Goal: Transaction & Acquisition: Book appointment/travel/reservation

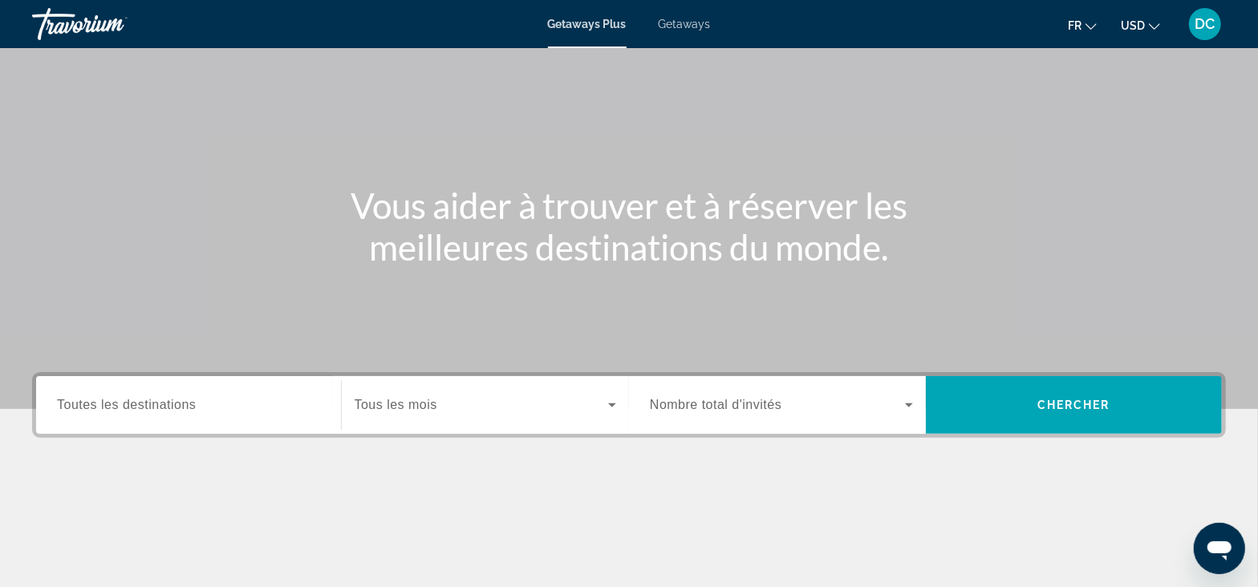
scroll to position [200, 0]
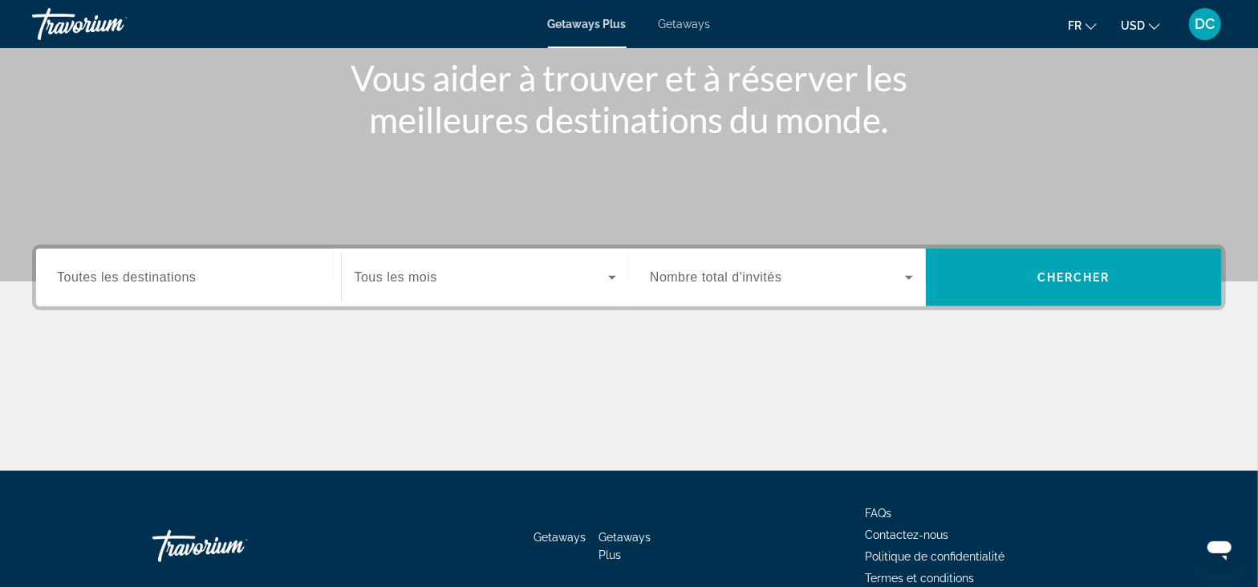
click at [698, 28] on span "Getaways" at bounding box center [685, 24] width 52 height 13
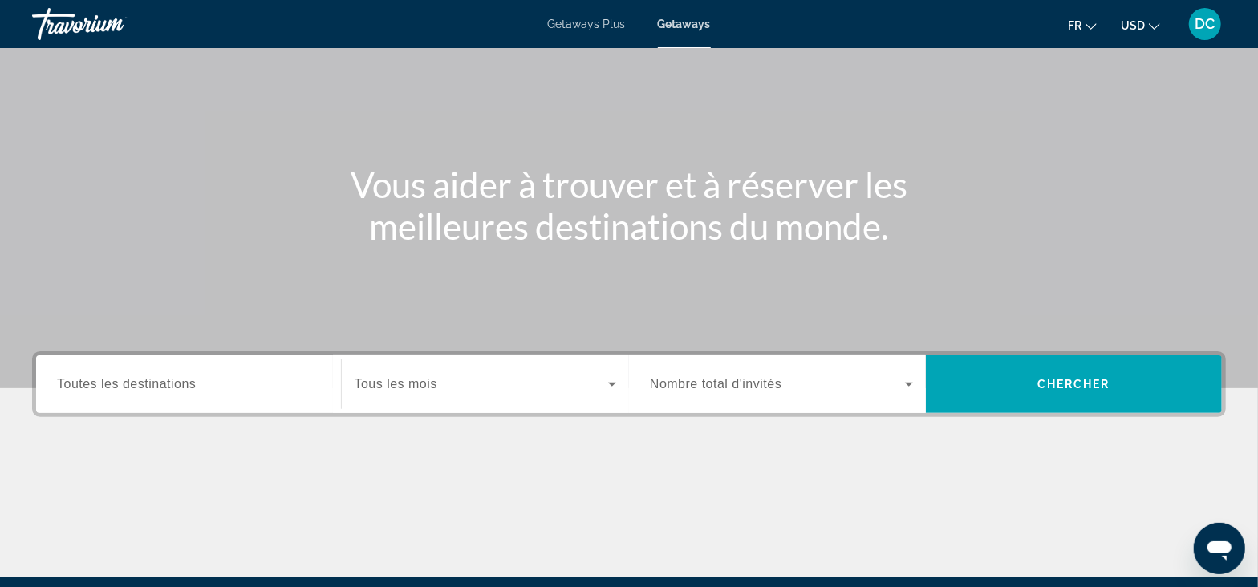
scroll to position [279, 0]
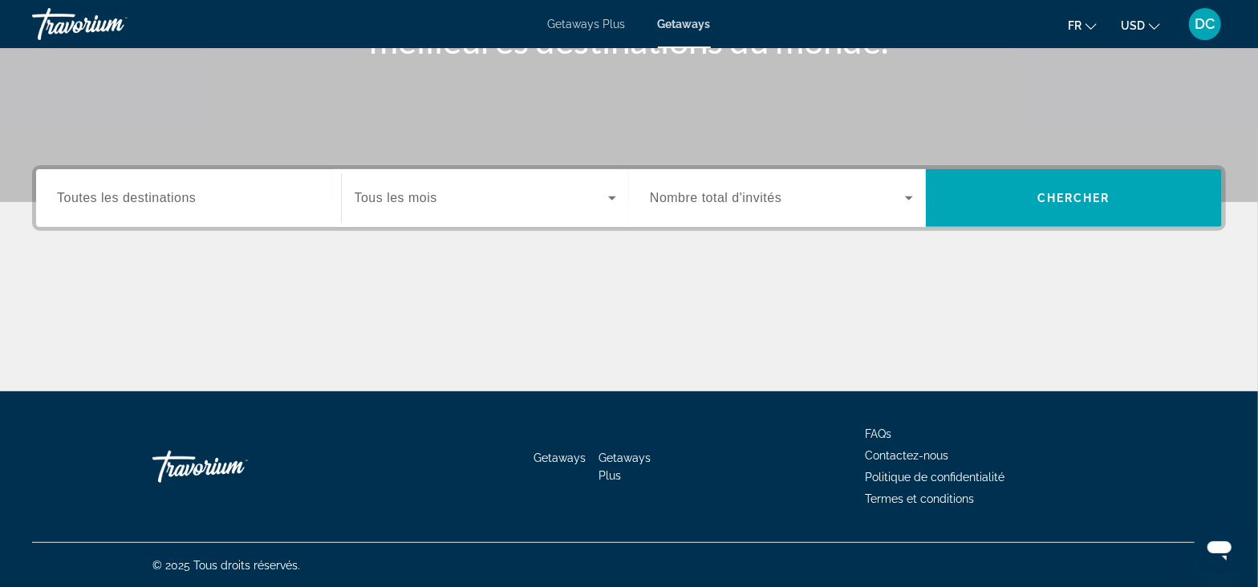
drag, startPoint x: 171, startPoint y: 221, endPoint x: 193, endPoint y: 209, distance: 25.5
click at [177, 217] on div "Destination Toutes les destinations" at bounding box center [188, 198] width 289 height 58
click at [204, 205] on input "Destination Toutes les destinations" at bounding box center [188, 198] width 263 height 19
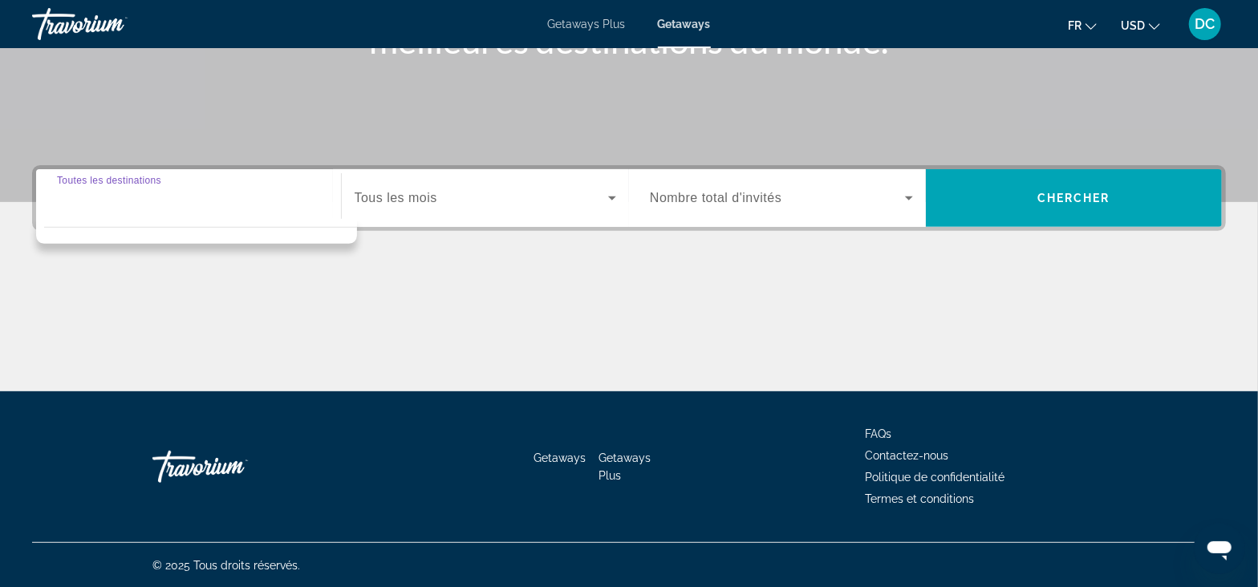
click at [200, 202] on input "Destination Toutes les destinations" at bounding box center [188, 198] width 263 height 19
click at [160, 220] on div "Search widget" at bounding box center [196, 231] width 321 height 25
click at [175, 207] on div "Search widget" at bounding box center [188, 199] width 263 height 46
click at [392, 198] on span "Tous les mois" at bounding box center [396, 198] width 83 height 14
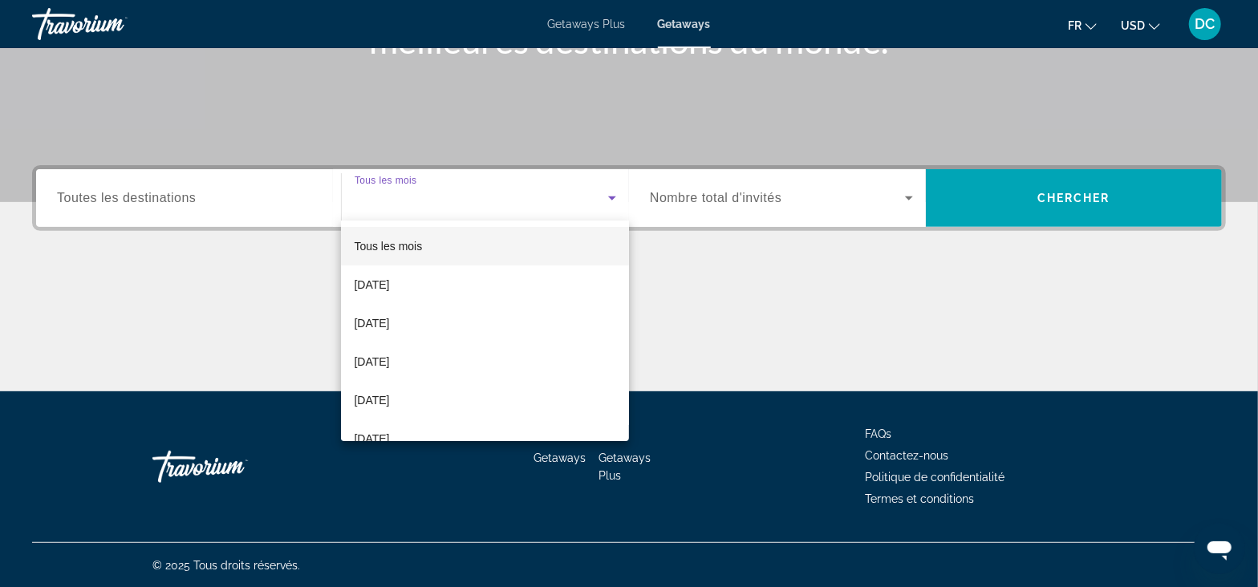
click at [150, 216] on div at bounding box center [629, 293] width 1258 height 587
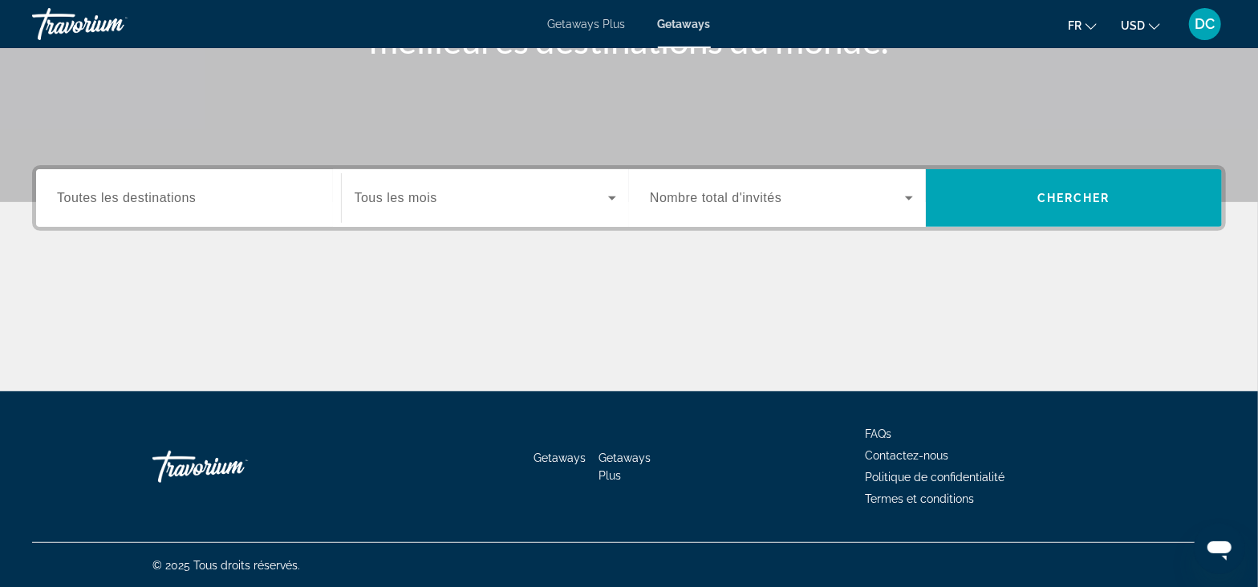
click at [172, 193] on span "Toutes les destinations" at bounding box center [126, 198] width 139 height 14
click at [172, 193] on input "Destination Toutes les destinations" at bounding box center [188, 198] width 263 height 19
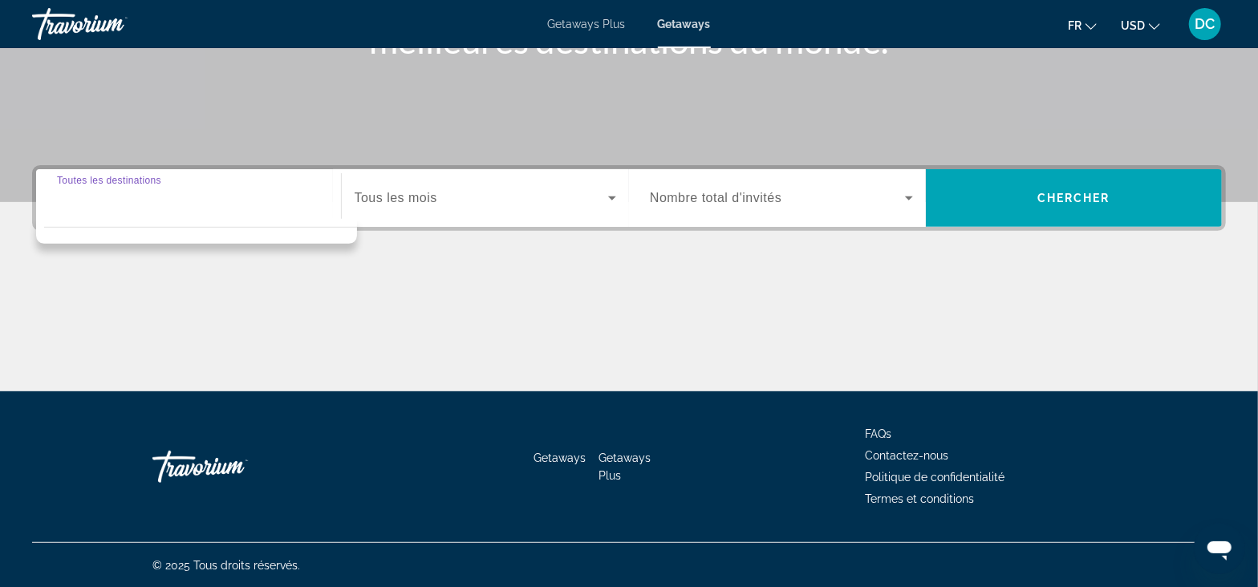
click at [179, 215] on div "Search widget" at bounding box center [188, 199] width 263 height 46
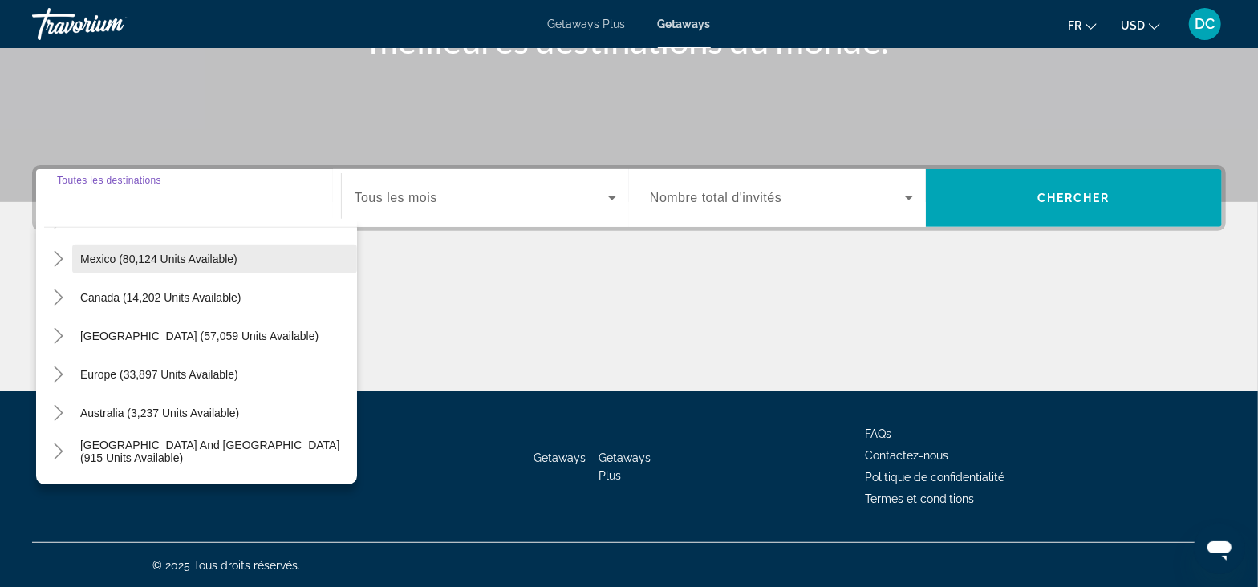
scroll to position [99, 0]
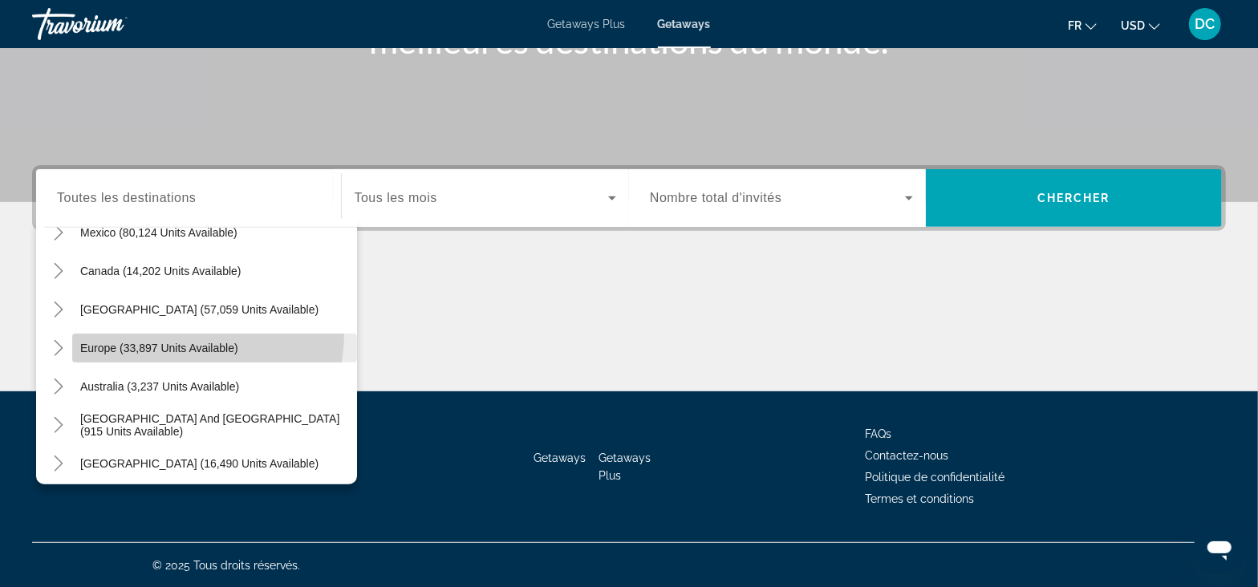
click at [182, 332] on span "Search widget" at bounding box center [214, 348] width 285 height 39
type input "**********"
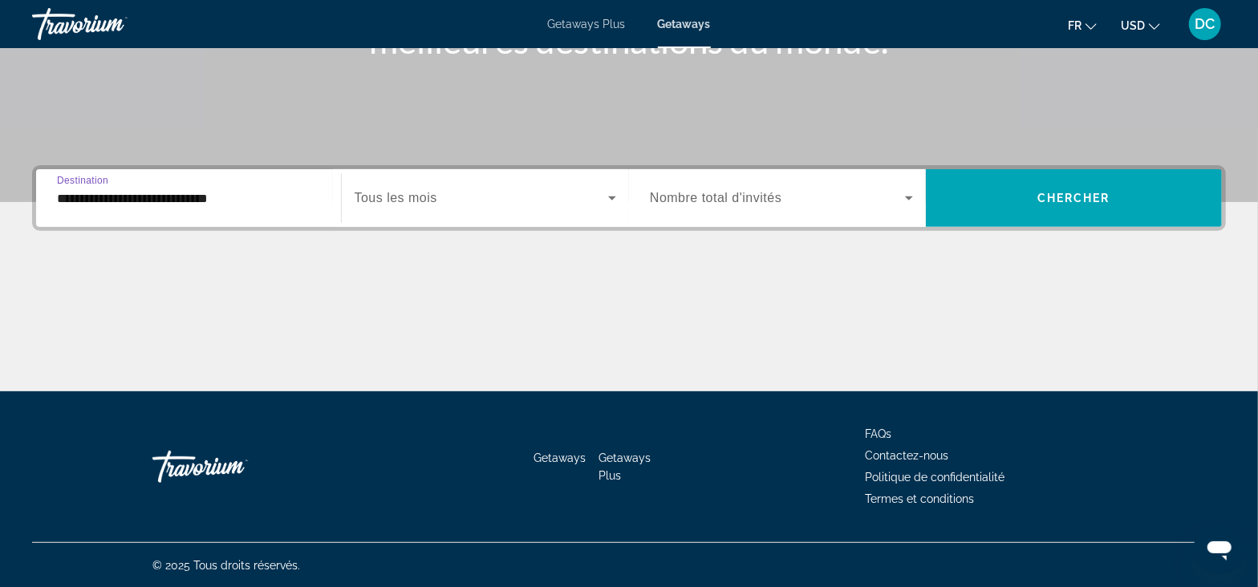
click at [475, 196] on span "Search widget" at bounding box center [482, 198] width 254 height 19
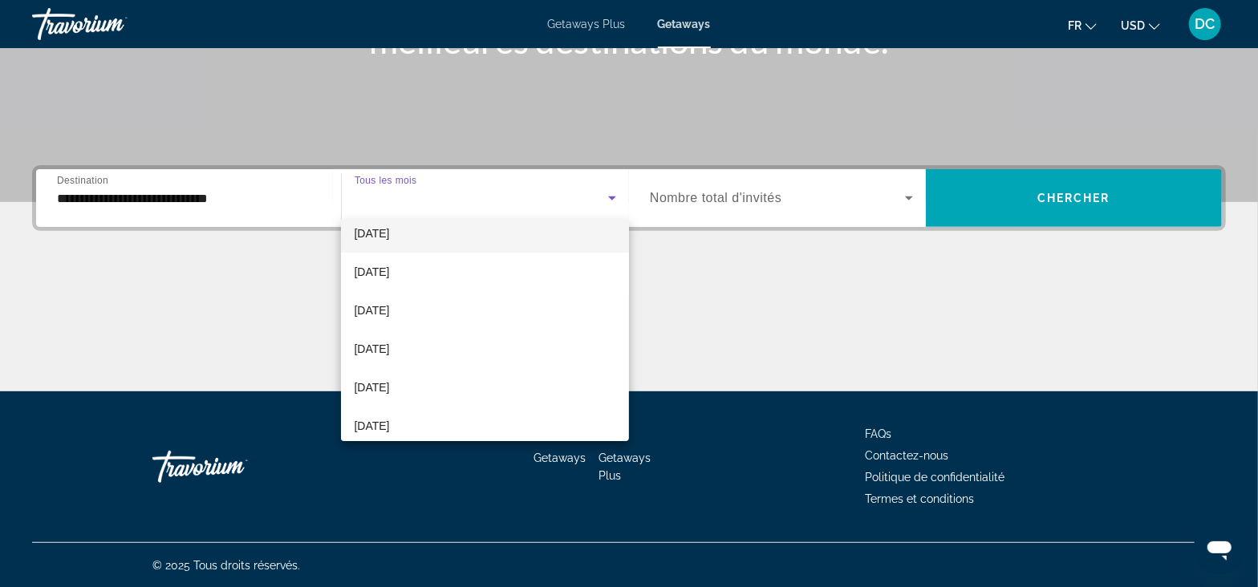
scroll to position [200, 0]
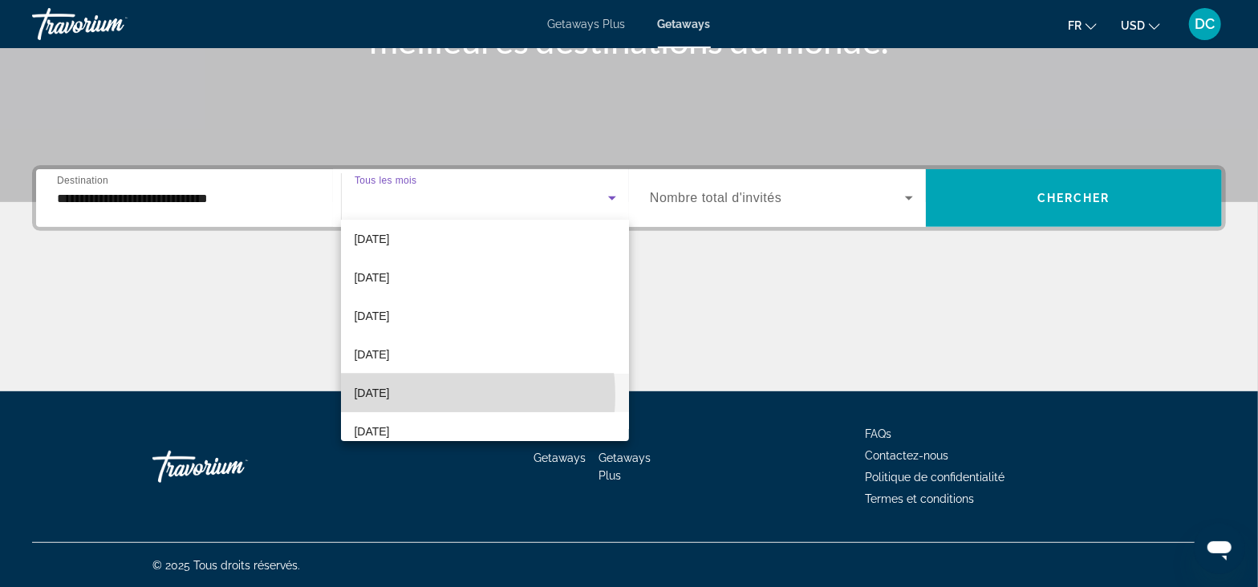
click at [421, 395] on mat-option "[DATE]" at bounding box center [485, 393] width 288 height 39
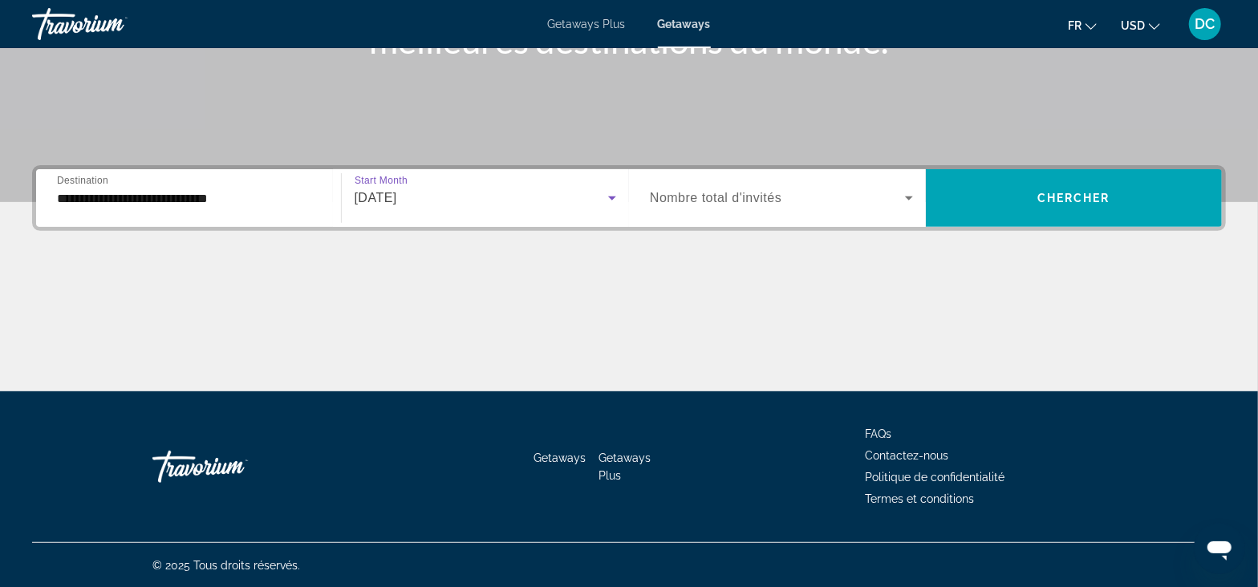
click at [747, 203] on span "Nombre total d'invités" at bounding box center [716, 198] width 132 height 14
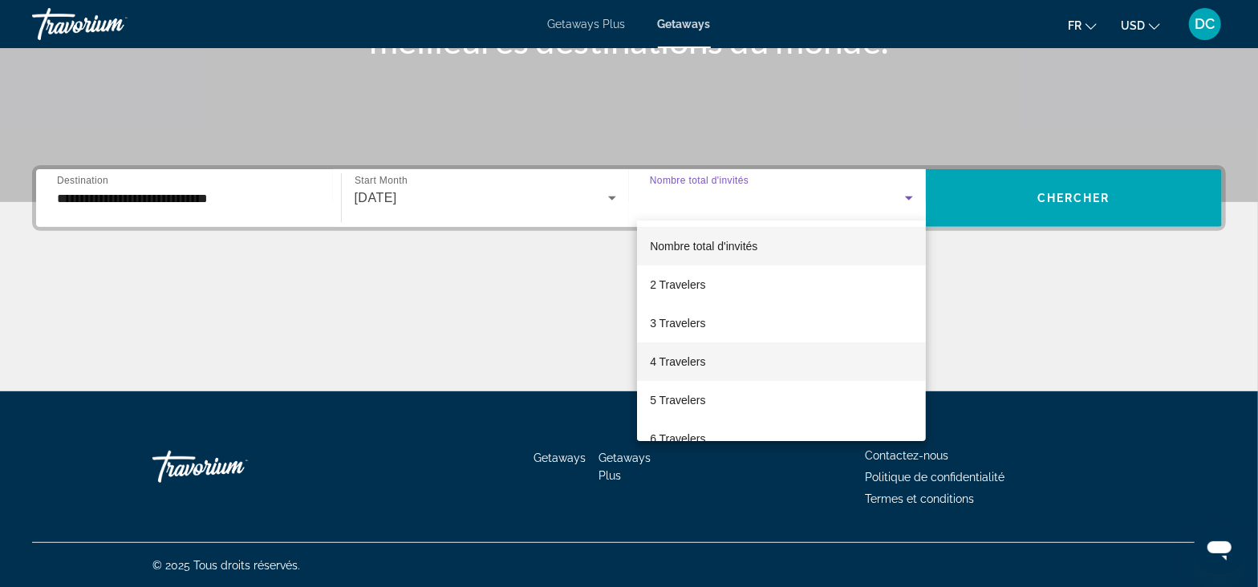
click at [692, 355] on span "4 Travelers" at bounding box center [677, 361] width 55 height 19
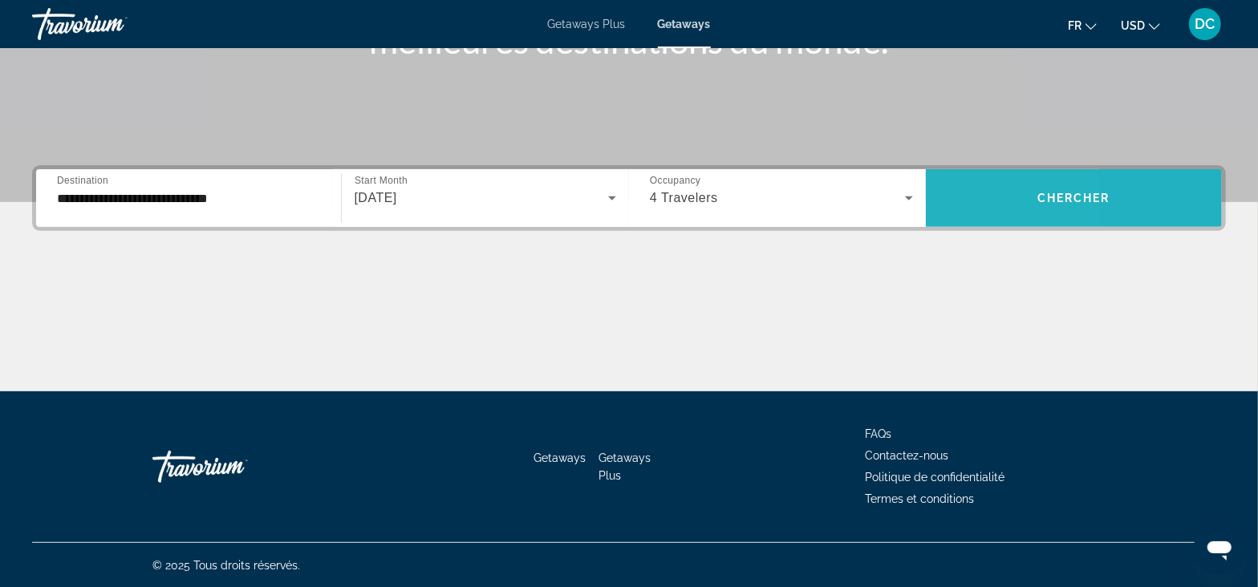
click at [959, 172] on span "Search widget" at bounding box center [1074, 198] width 297 height 58
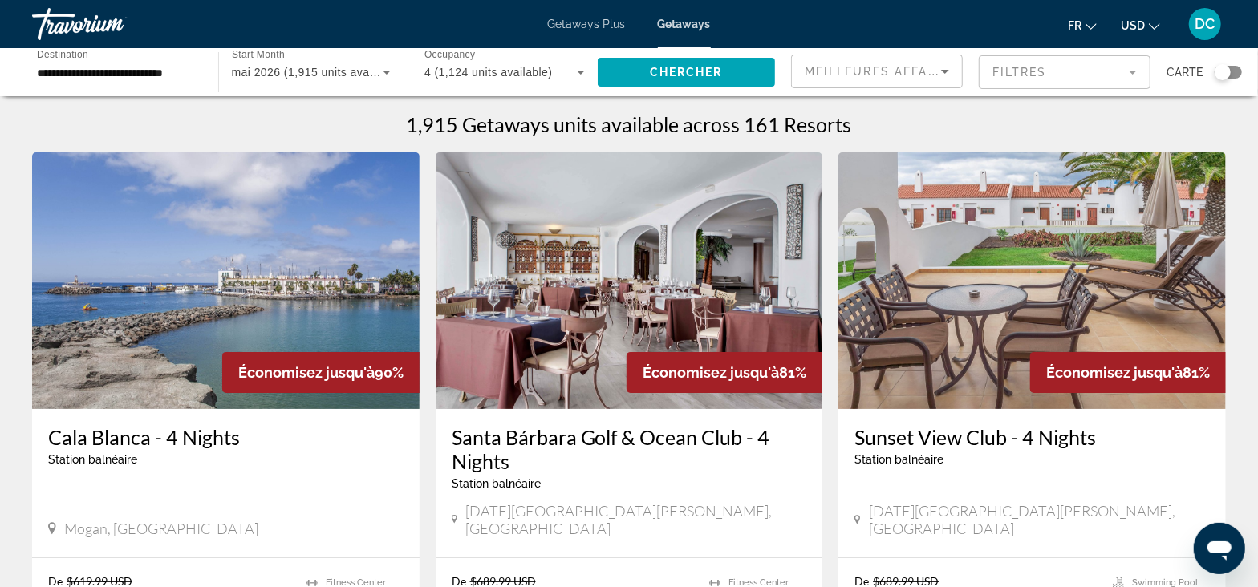
click at [1096, 23] on icon "Change language" at bounding box center [1090, 26] width 11 height 11
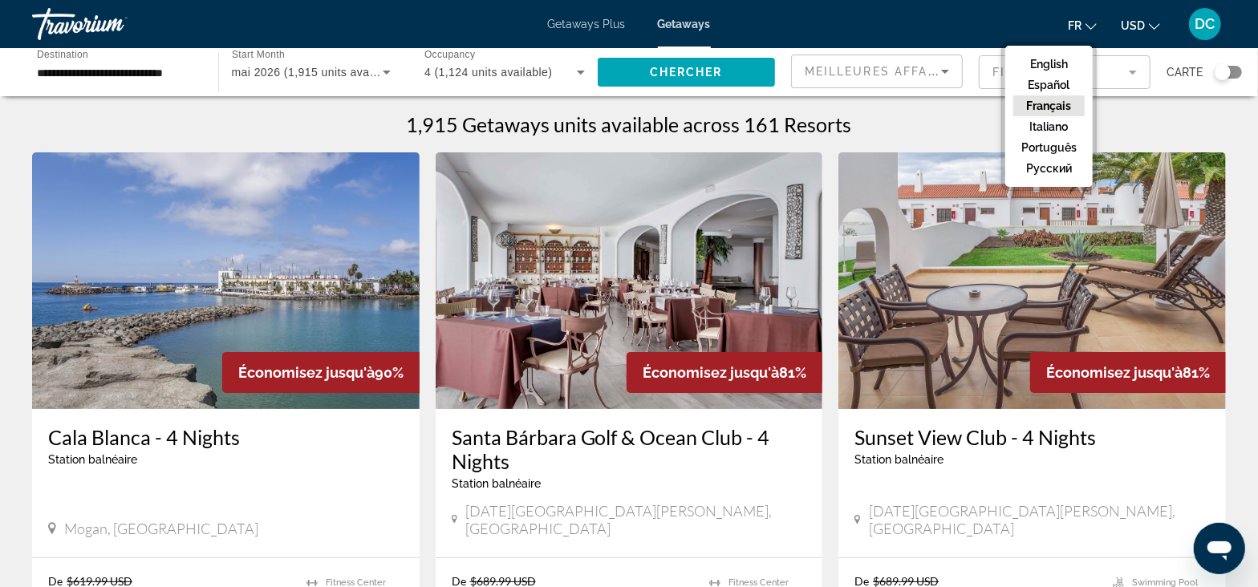
click at [1149, 22] on icon "Change currency" at bounding box center [1154, 26] width 11 height 11
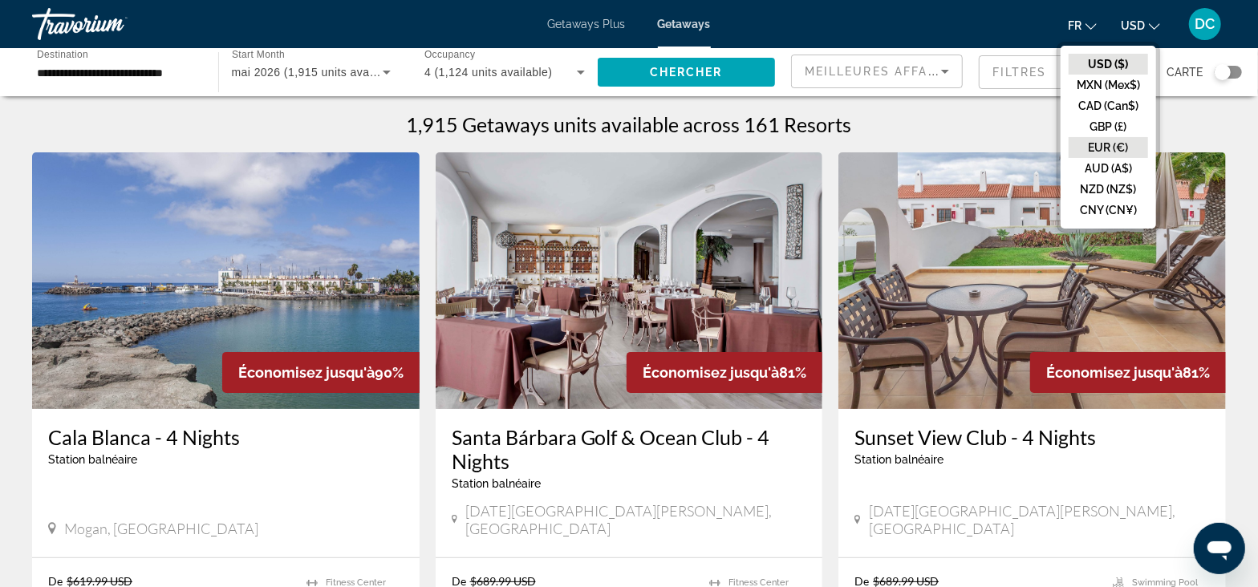
click at [1089, 142] on button "EUR (€)" at bounding box center [1108, 147] width 79 height 21
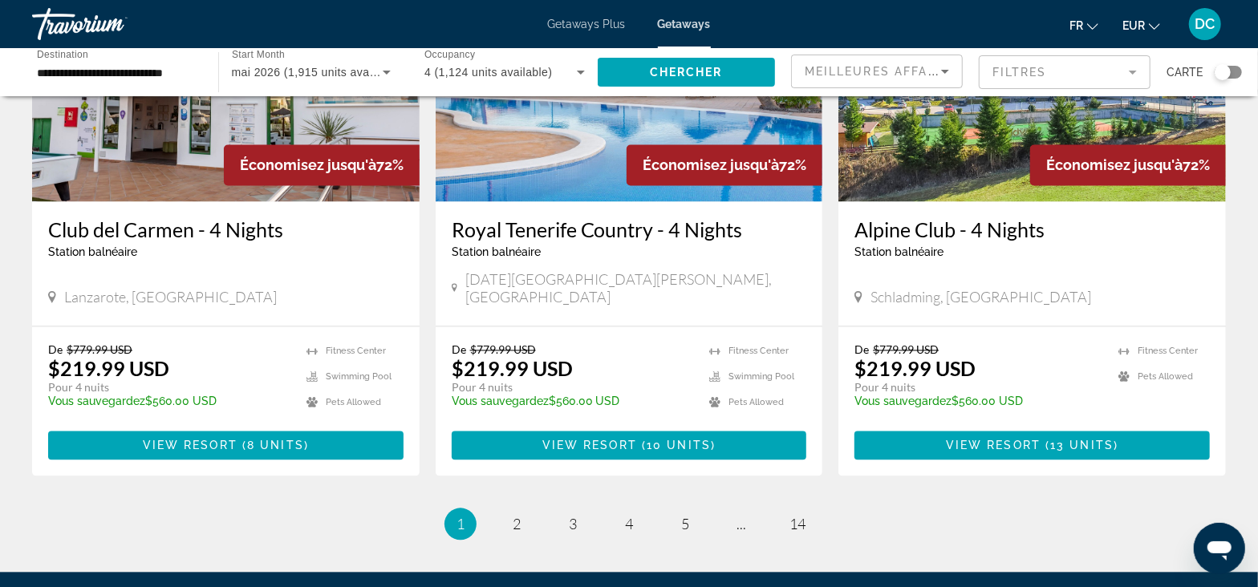
scroll to position [1905, 0]
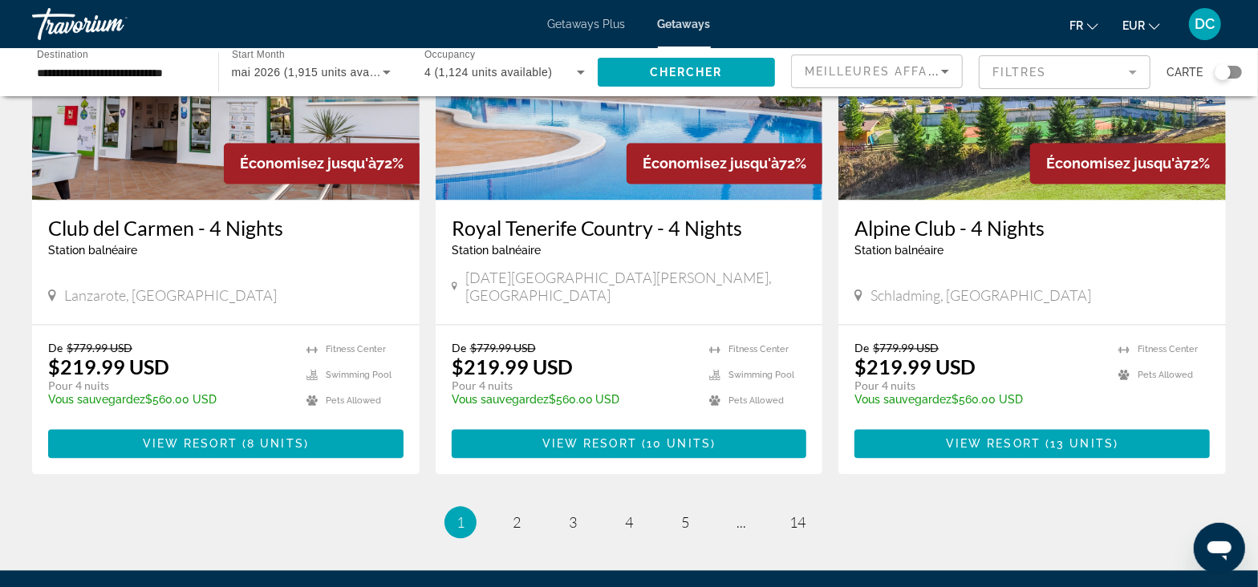
click at [144, 77] on input "**********" at bounding box center [117, 72] width 160 height 19
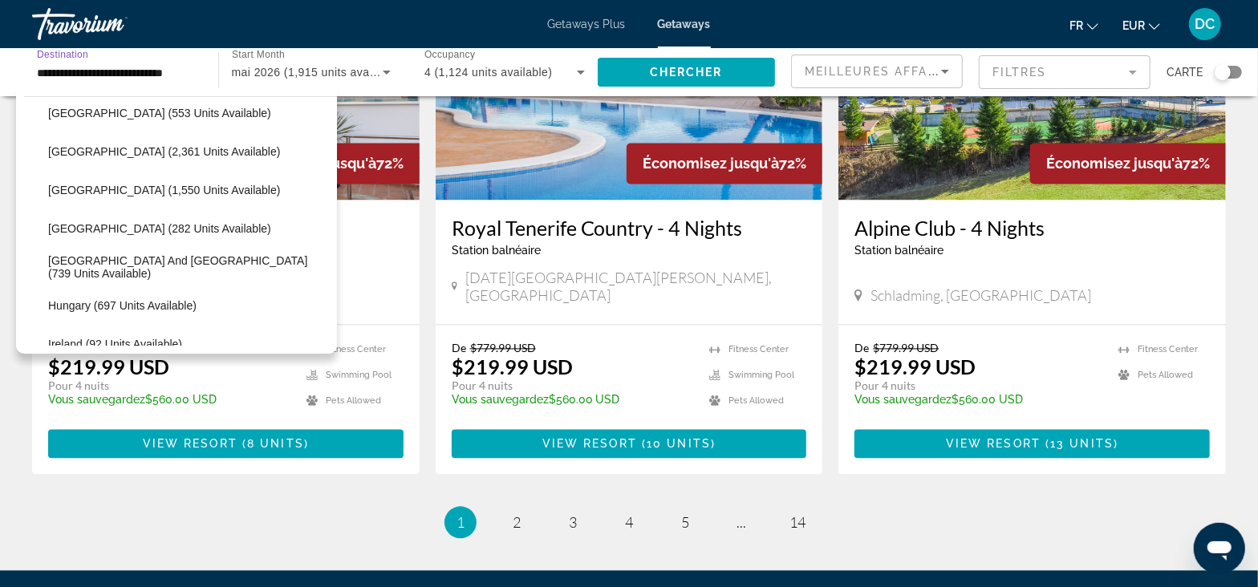
scroll to position [0, 0]
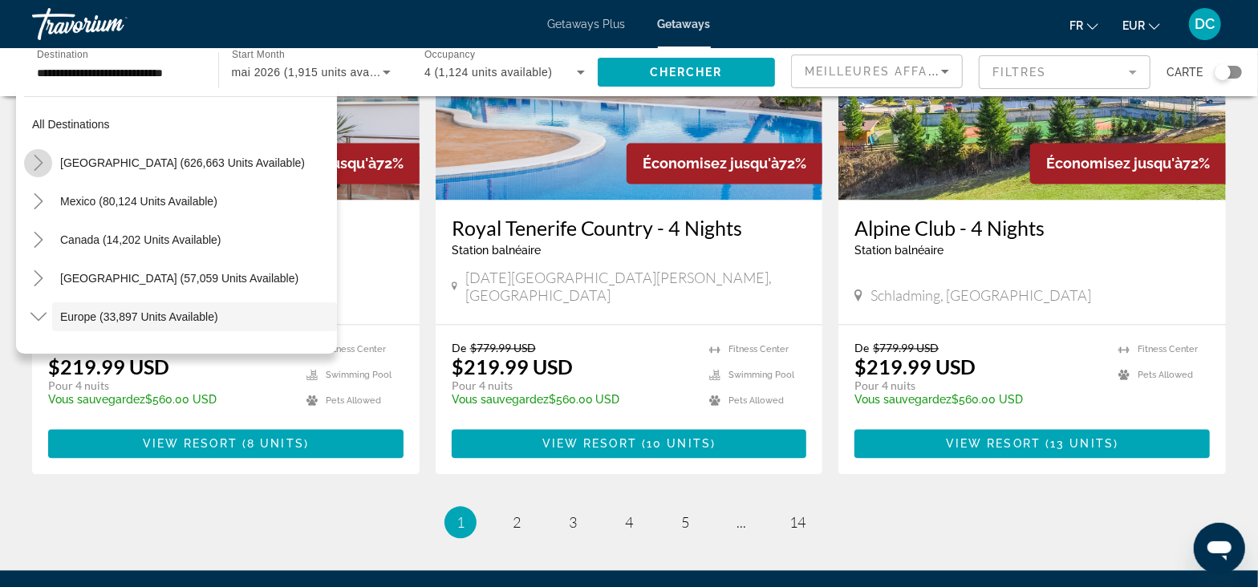
click at [47, 162] on mat-icon "Toggle United States (626,663 units available)" at bounding box center [38, 163] width 28 height 28
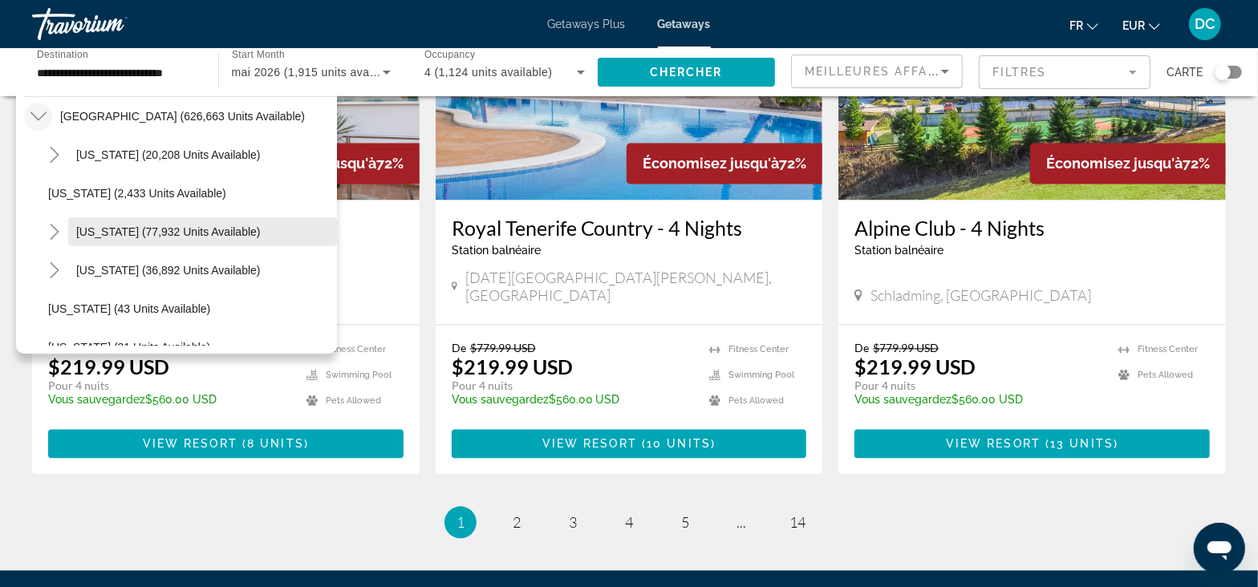
click at [120, 228] on span "[US_STATE] (77,932 units available)" at bounding box center [168, 231] width 185 height 13
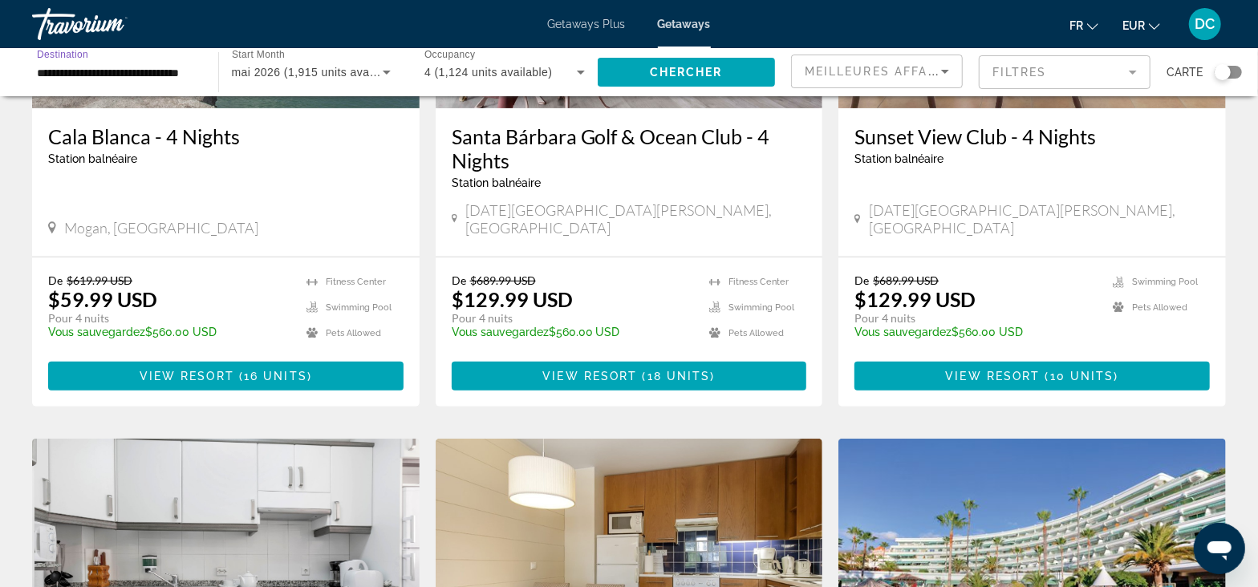
scroll to position [0, 0]
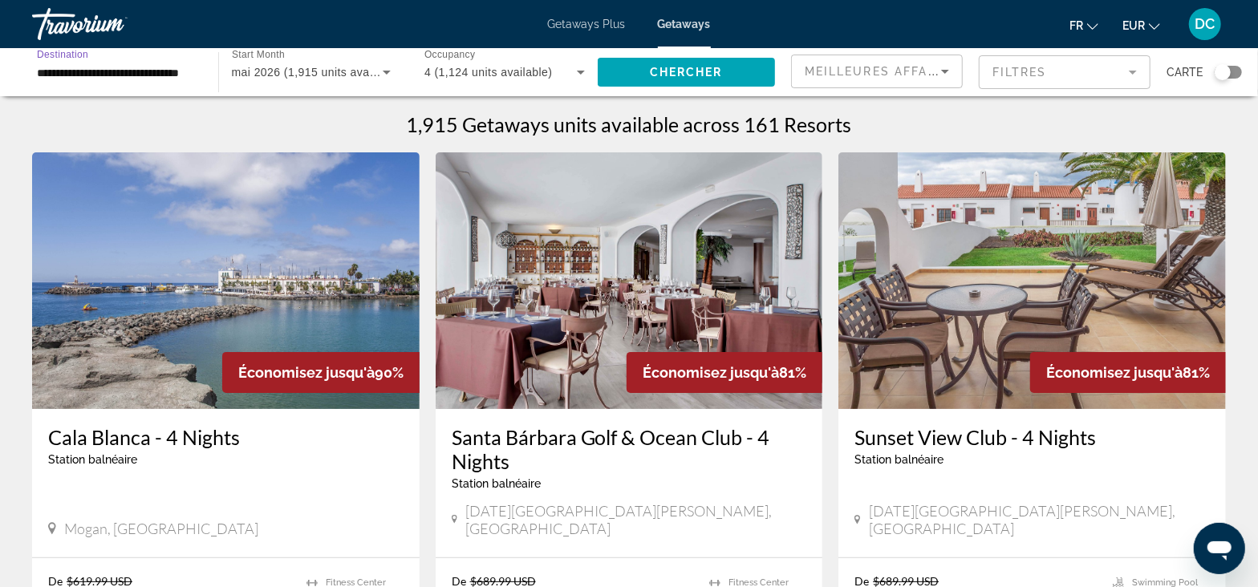
click at [156, 74] on input "**********" at bounding box center [117, 72] width 160 height 19
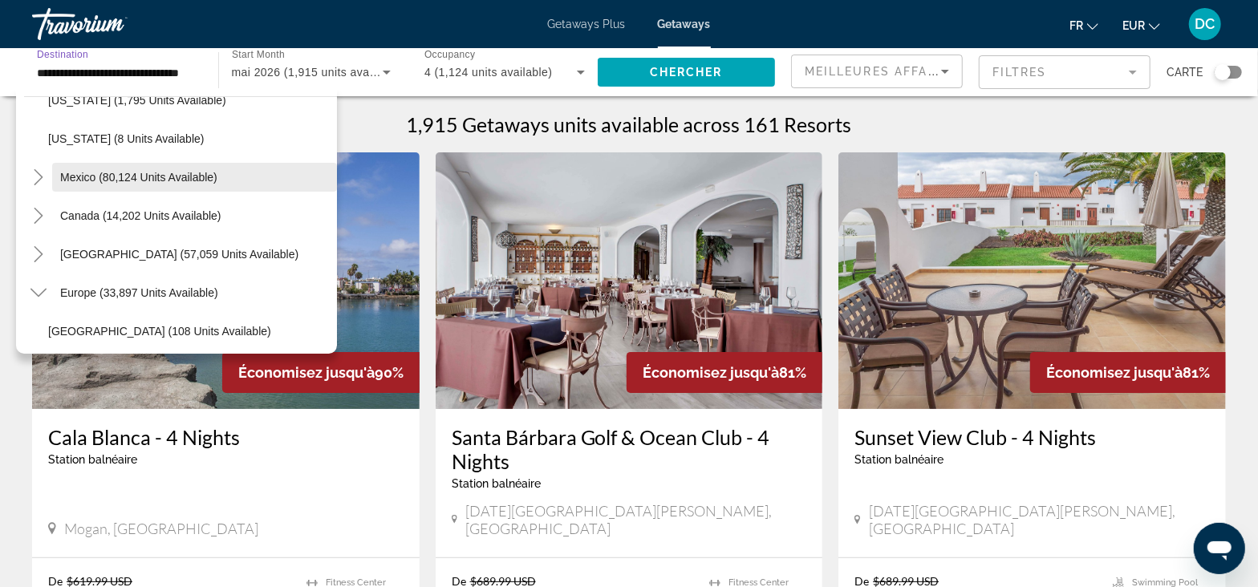
scroll to position [2062, 0]
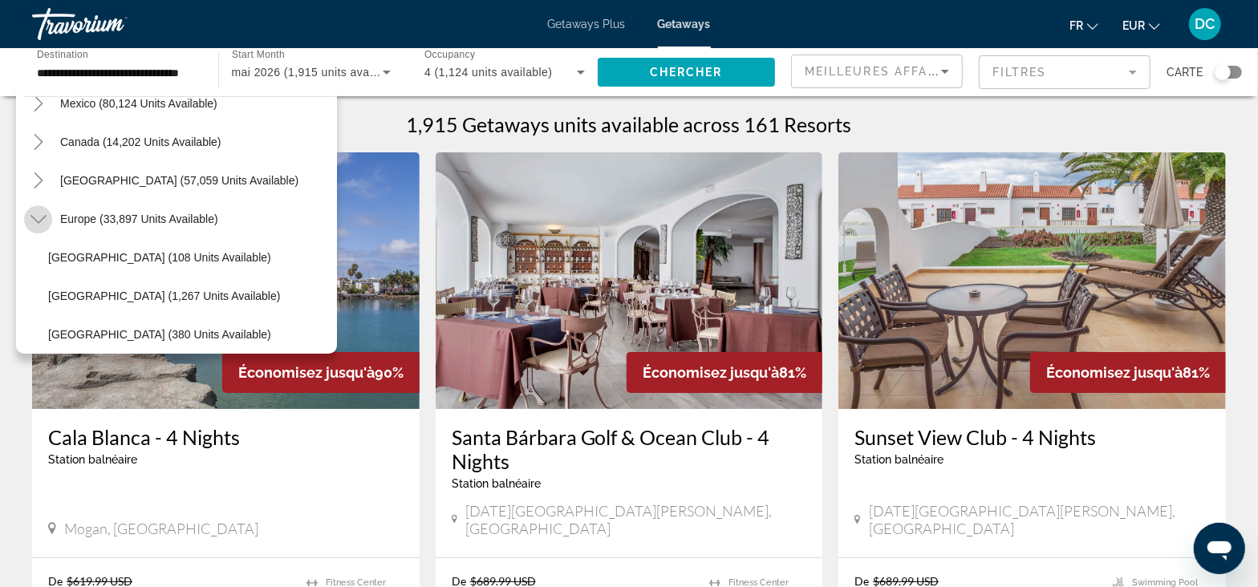
click at [38, 217] on icon "Toggle Europe (33,897 units available)" at bounding box center [38, 219] width 16 height 16
click at [39, 176] on icon "Toggle Caribbean & Atlantic Islands (57,059 units available)" at bounding box center [38, 180] width 9 height 16
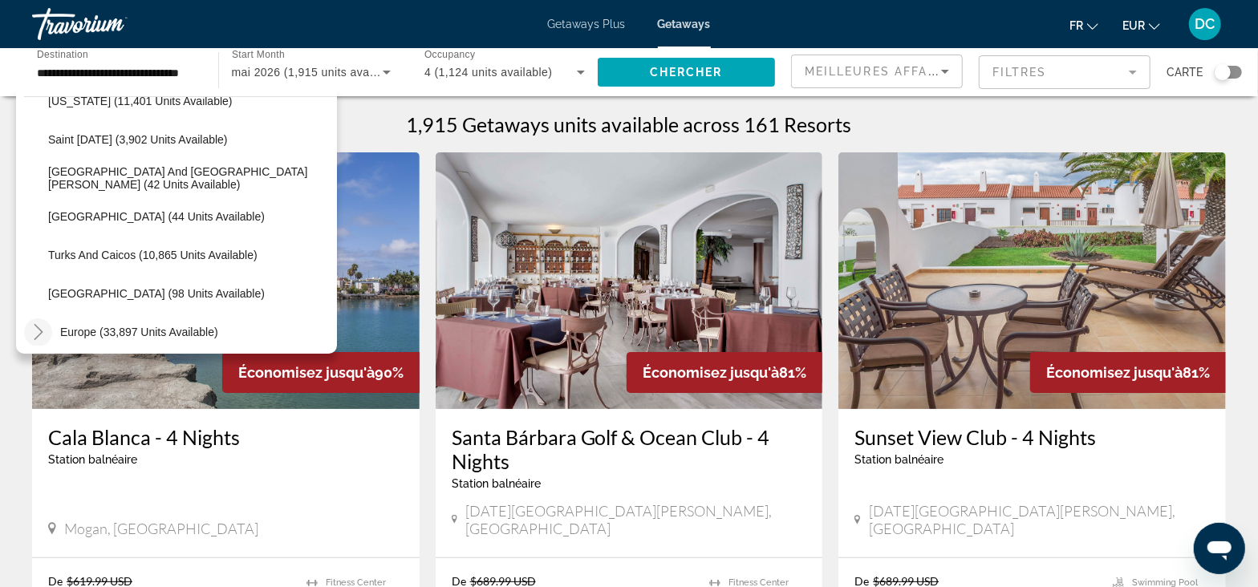
scroll to position [2801, 0]
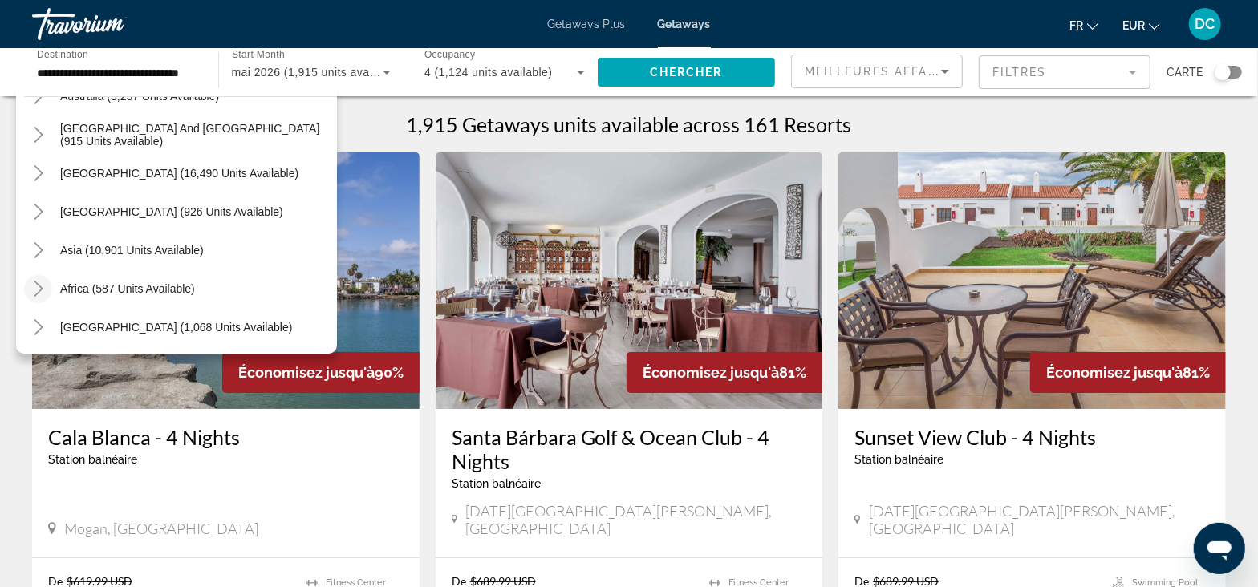
click at [45, 275] on mat-icon "Toggle Africa (587 units available)" at bounding box center [38, 289] width 28 height 28
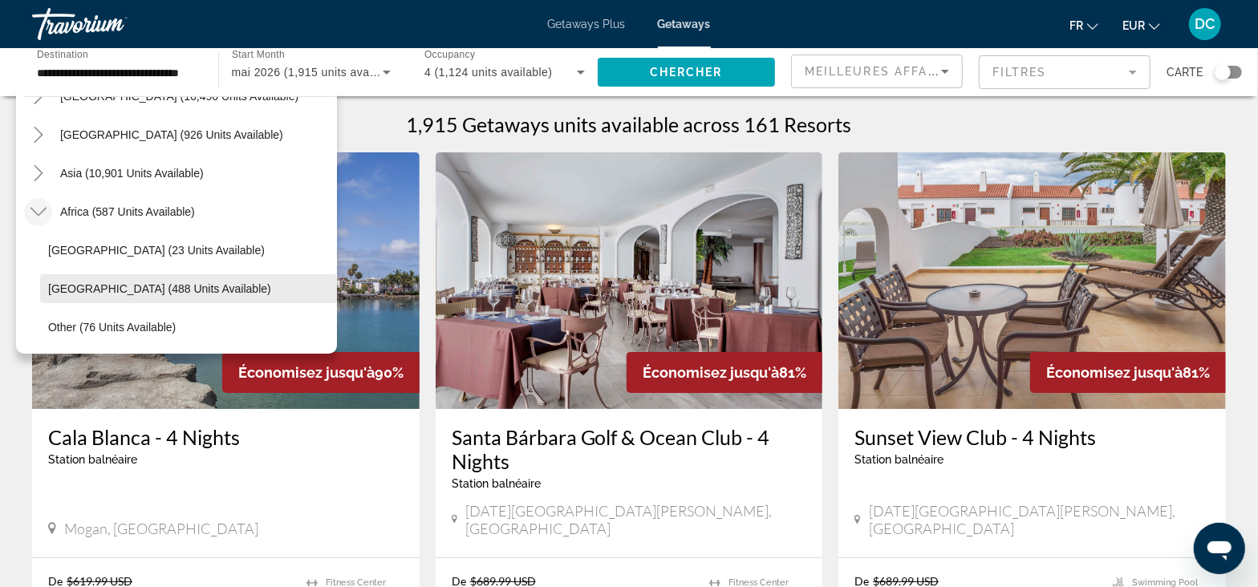
scroll to position [2916, 0]
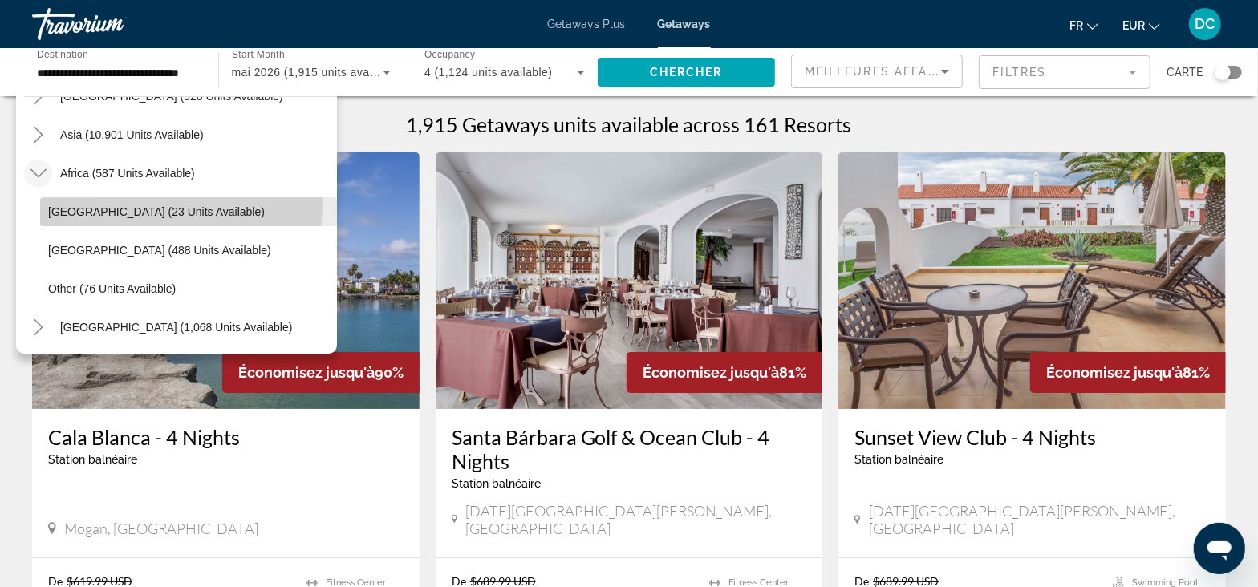
click at [108, 203] on button "[GEOGRAPHIC_DATA] (23 units available)" at bounding box center [188, 211] width 297 height 29
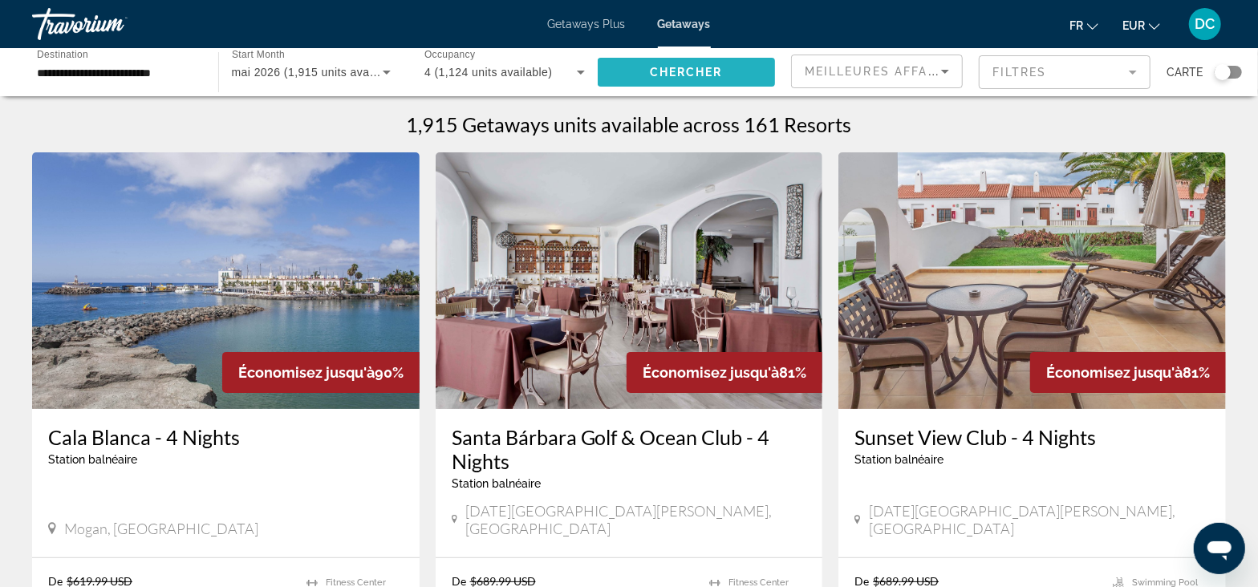
click at [638, 73] on span "Search widget" at bounding box center [687, 72] width 178 height 39
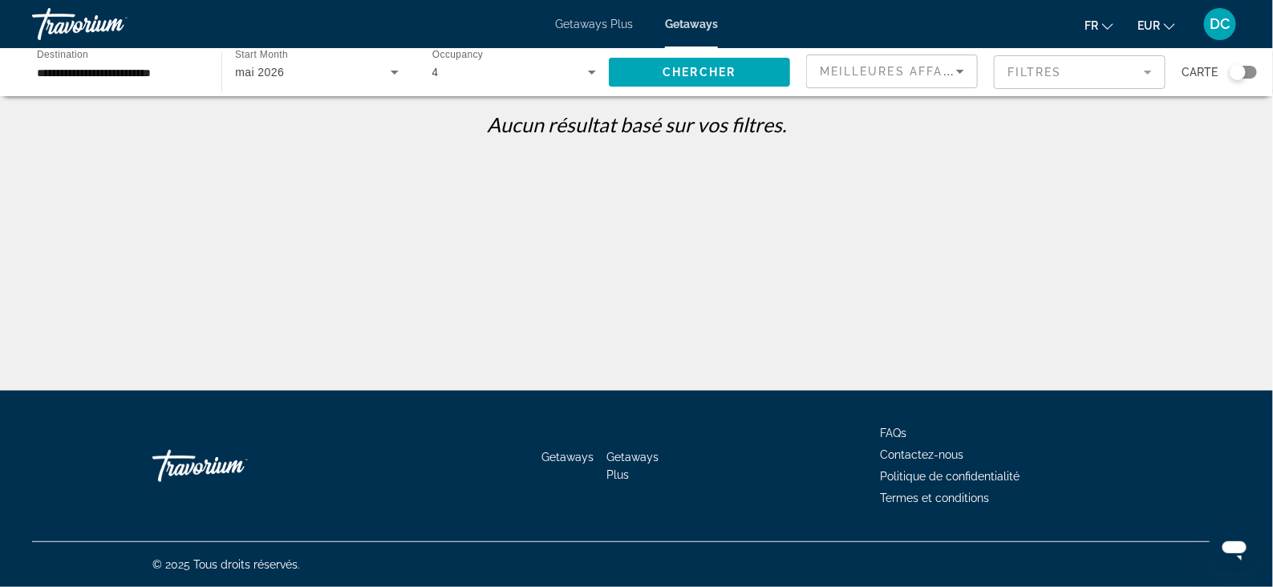
click at [304, 81] on div "mai 2026" at bounding box center [312, 72] width 155 height 19
click at [498, 87] on div at bounding box center [636, 293] width 1273 height 587
click at [501, 77] on div "4" at bounding box center [510, 72] width 156 height 19
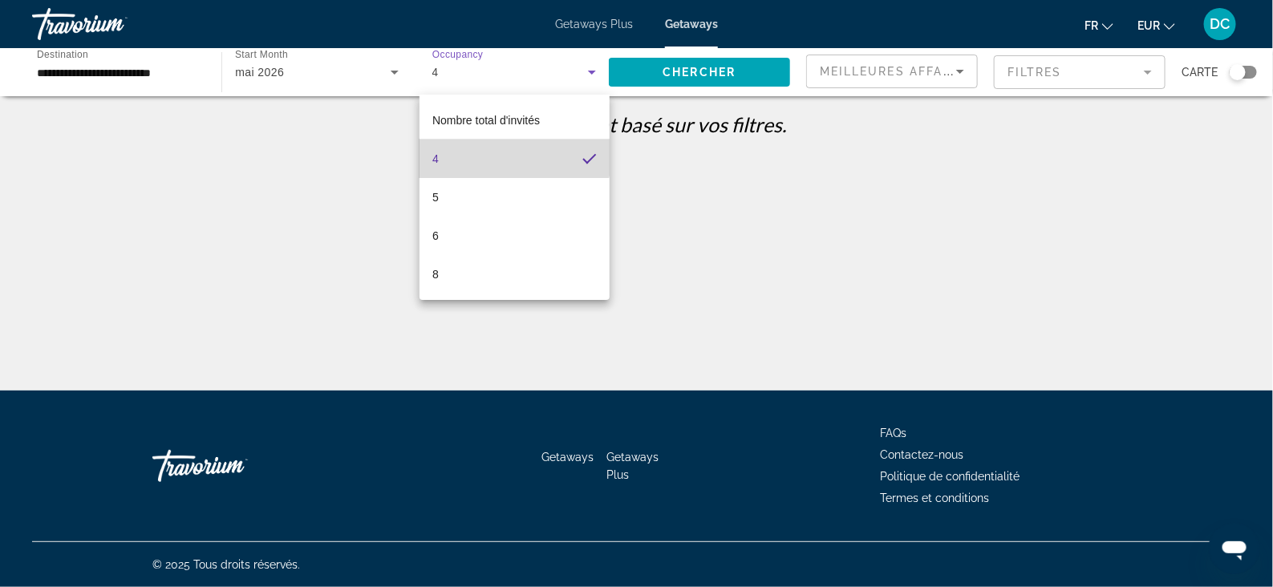
click at [503, 153] on mat-option "4" at bounding box center [515, 159] width 190 height 39
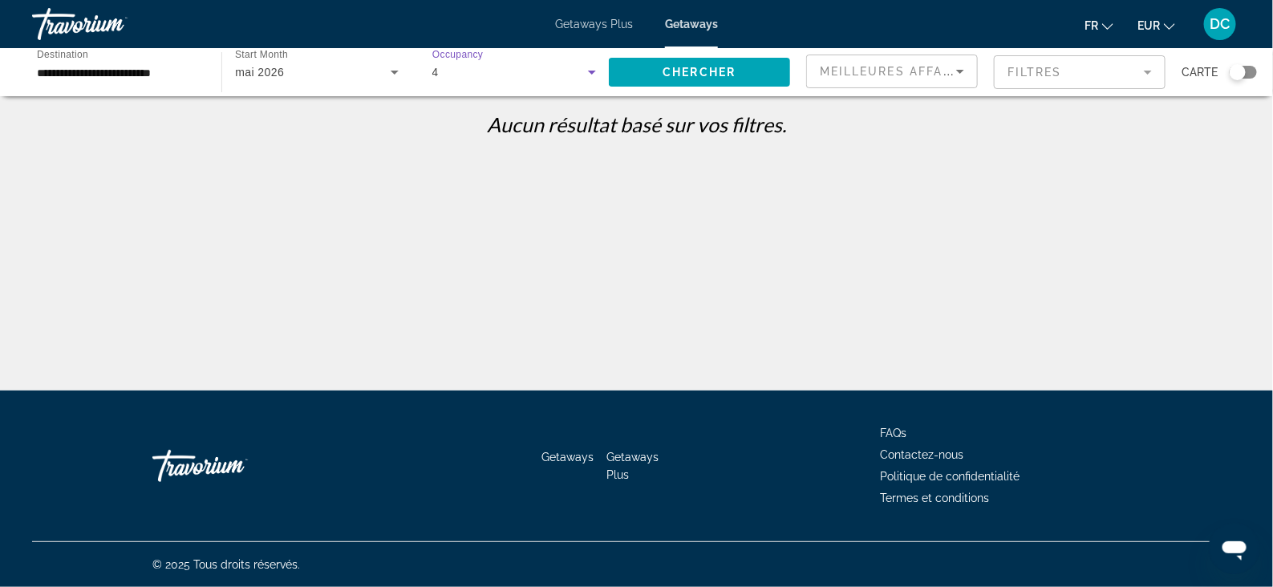
click at [503, 73] on div "4" at bounding box center [510, 72] width 156 height 19
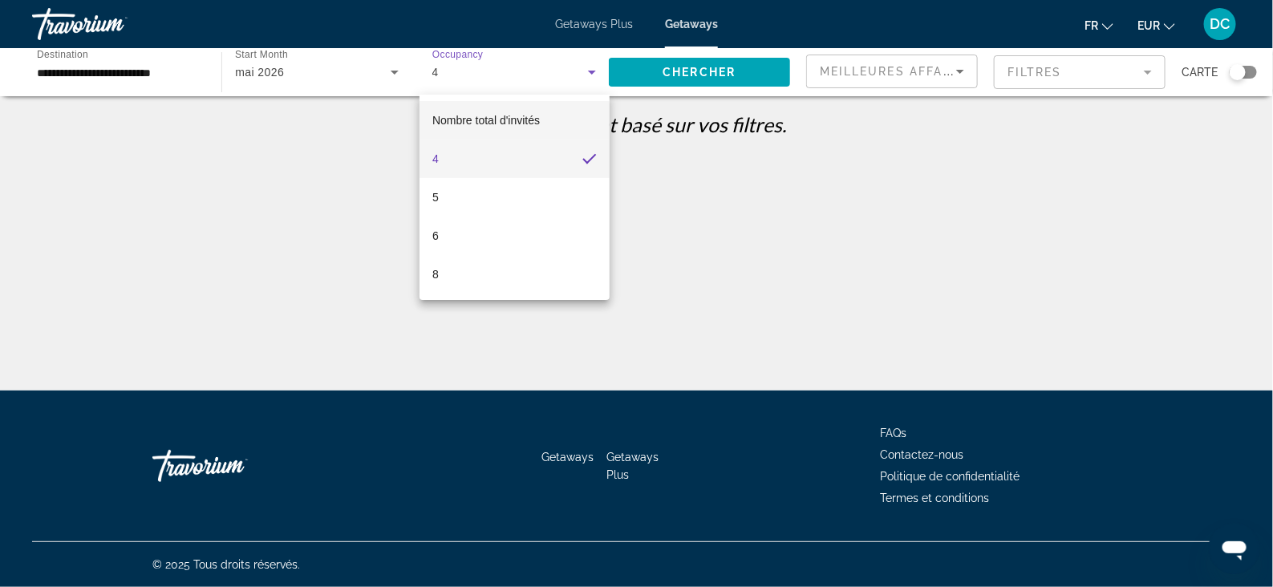
click at [509, 102] on mat-option "Nombre total d'invités" at bounding box center [515, 120] width 190 height 39
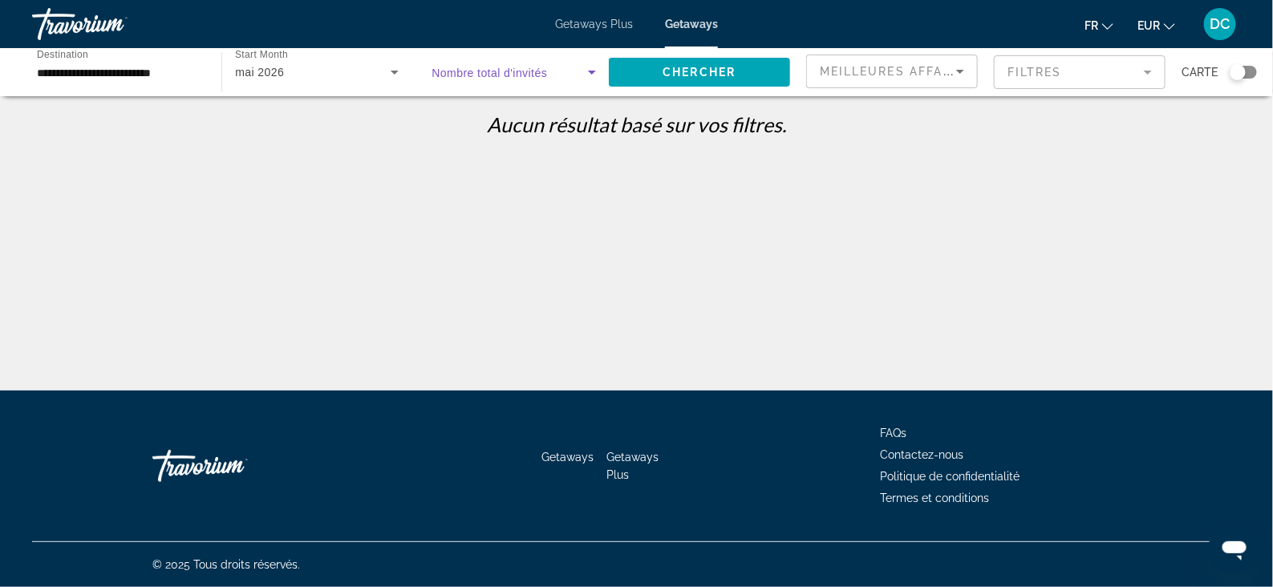
click at [505, 69] on span "Nombre total d'invités" at bounding box center [490, 73] width 116 height 13
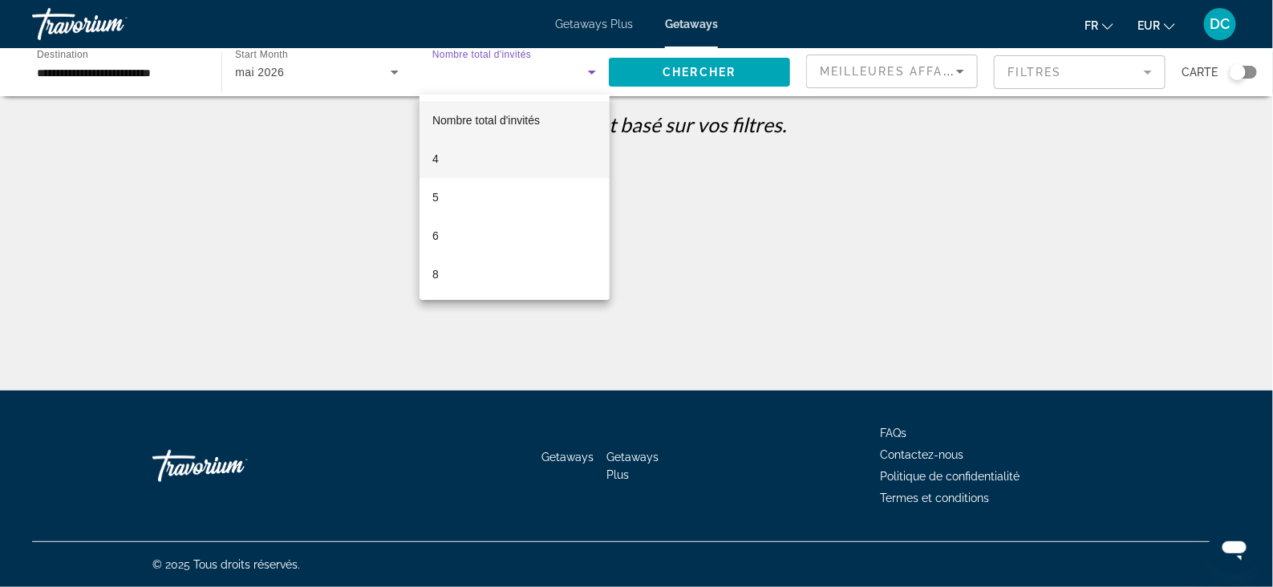
click at [464, 165] on mat-option "4" at bounding box center [515, 159] width 190 height 39
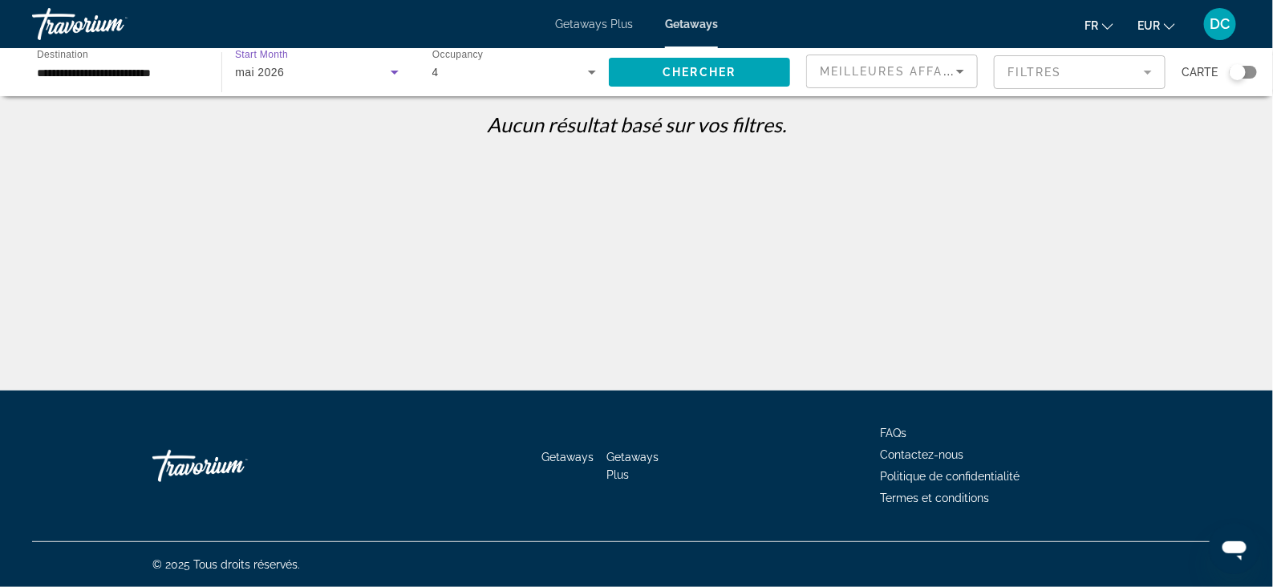
click at [291, 66] on div "mai 2026" at bounding box center [312, 72] width 155 height 19
click at [302, 117] on span "Tous les mois" at bounding box center [269, 120] width 68 height 13
click at [521, 64] on div "4" at bounding box center [510, 72] width 156 height 19
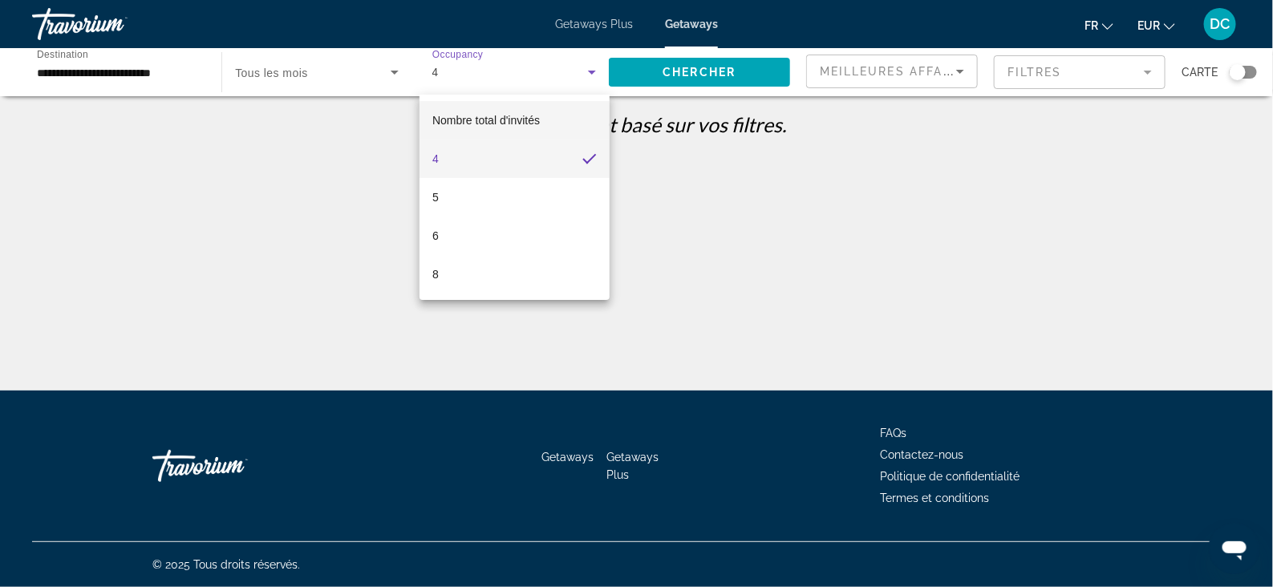
click at [492, 119] on span "Nombre total d'invités" at bounding box center [486, 120] width 108 height 13
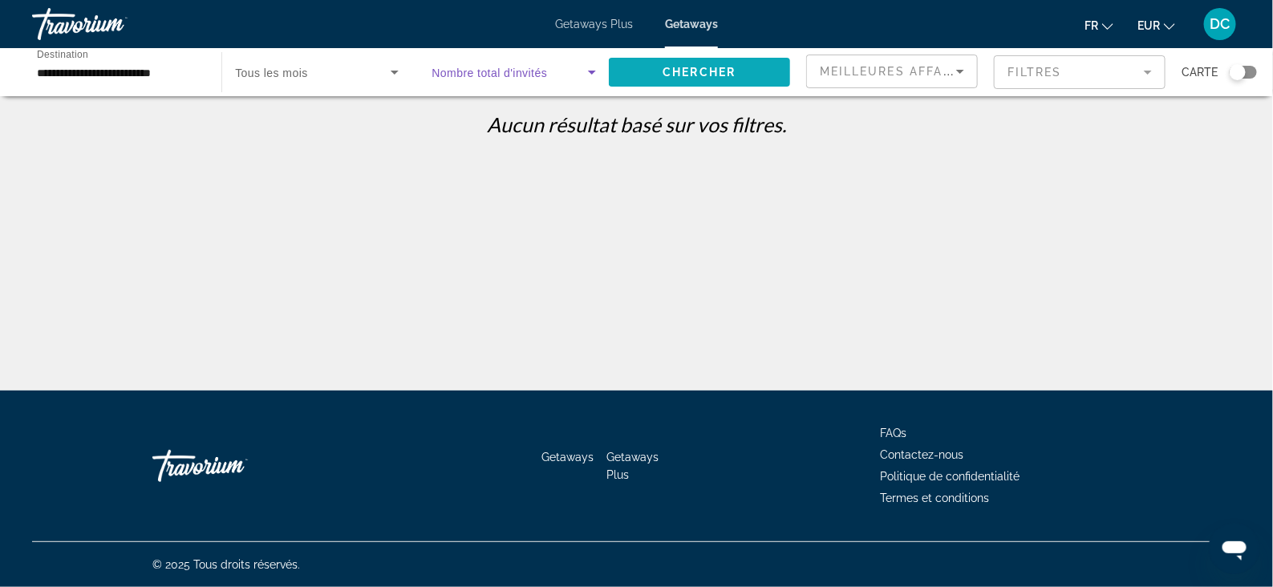
click at [666, 67] on span "Chercher" at bounding box center [699, 72] width 73 height 13
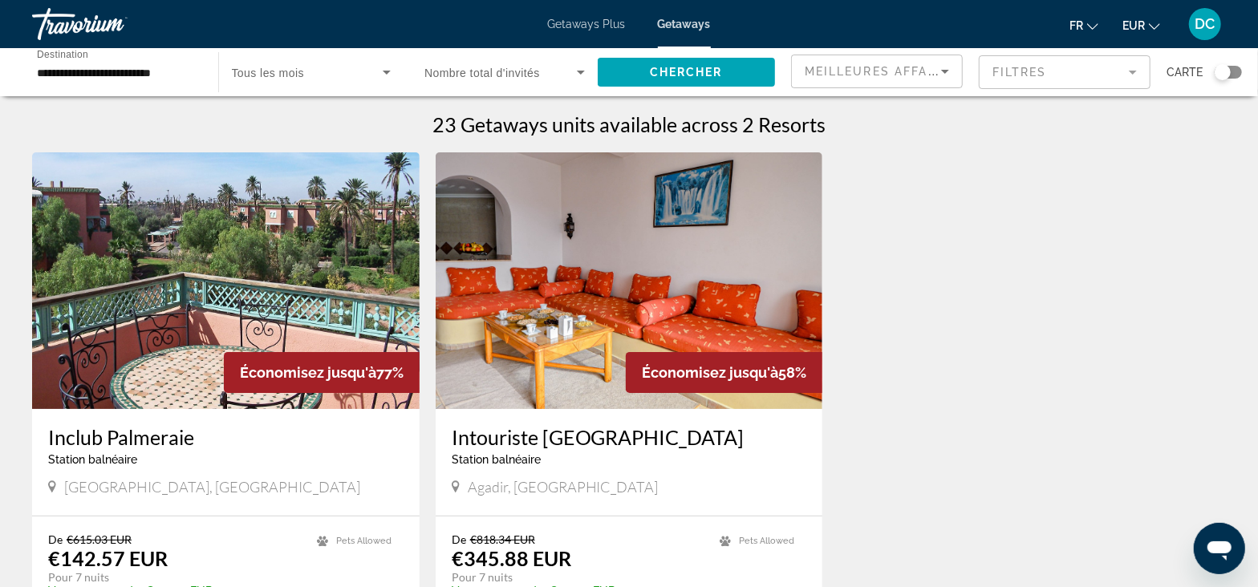
click at [163, 70] on input "**********" at bounding box center [117, 72] width 160 height 19
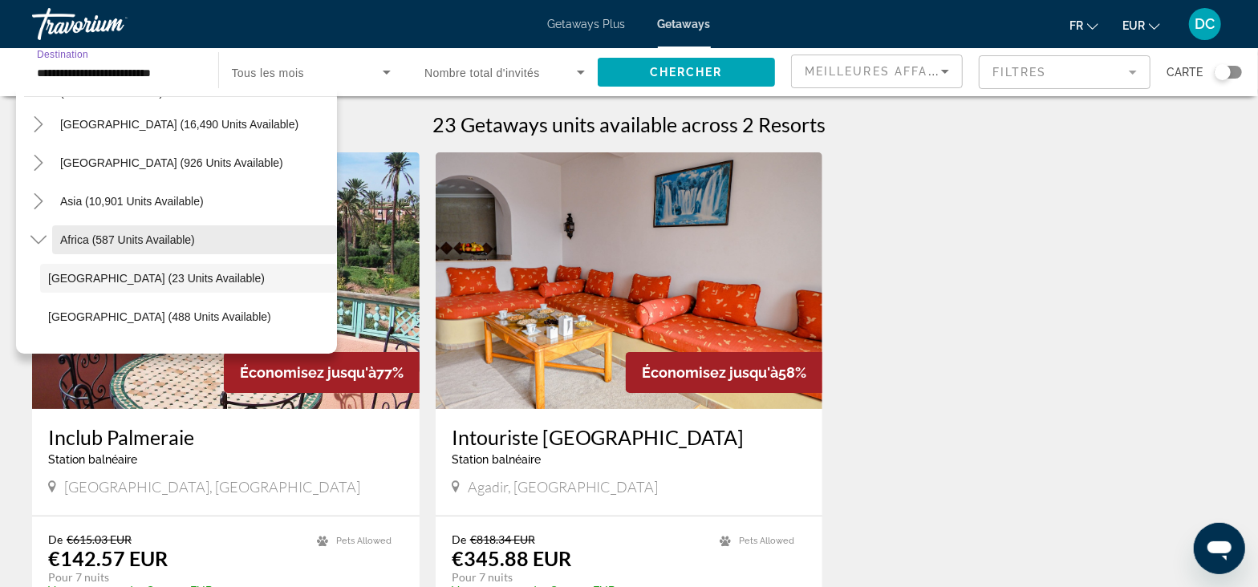
scroll to position [265, 0]
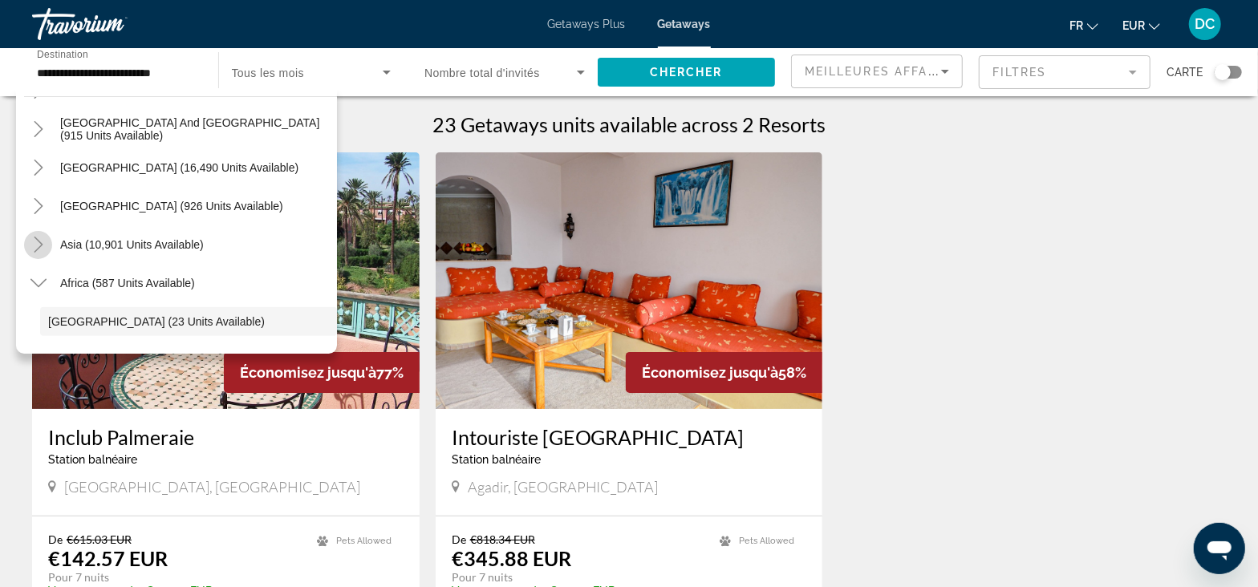
click at [41, 243] on icon "Toggle Asia (10,901 units available)" at bounding box center [38, 245] width 9 height 16
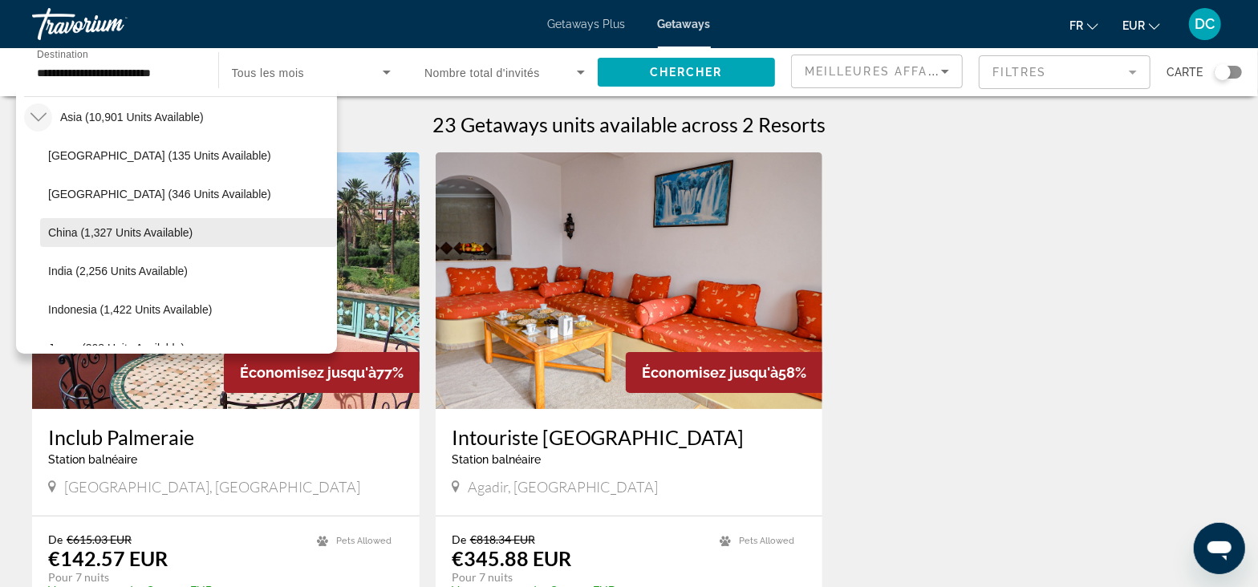
scroll to position [293, 0]
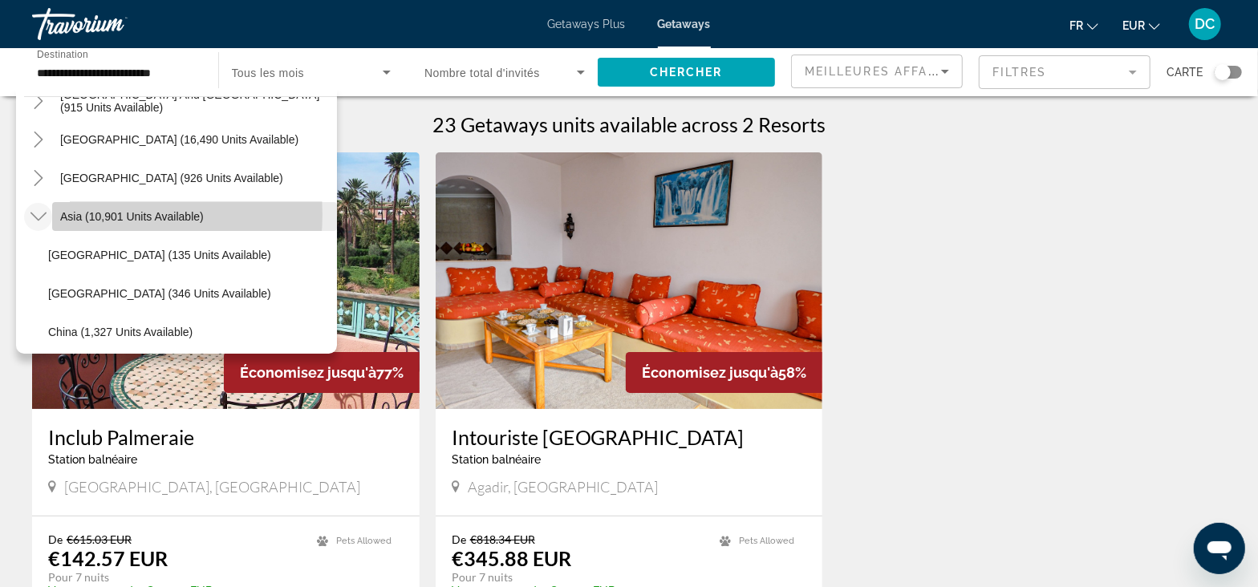
click at [94, 214] on span "Asia (10,901 units available)" at bounding box center [132, 216] width 144 height 13
type input "**********"
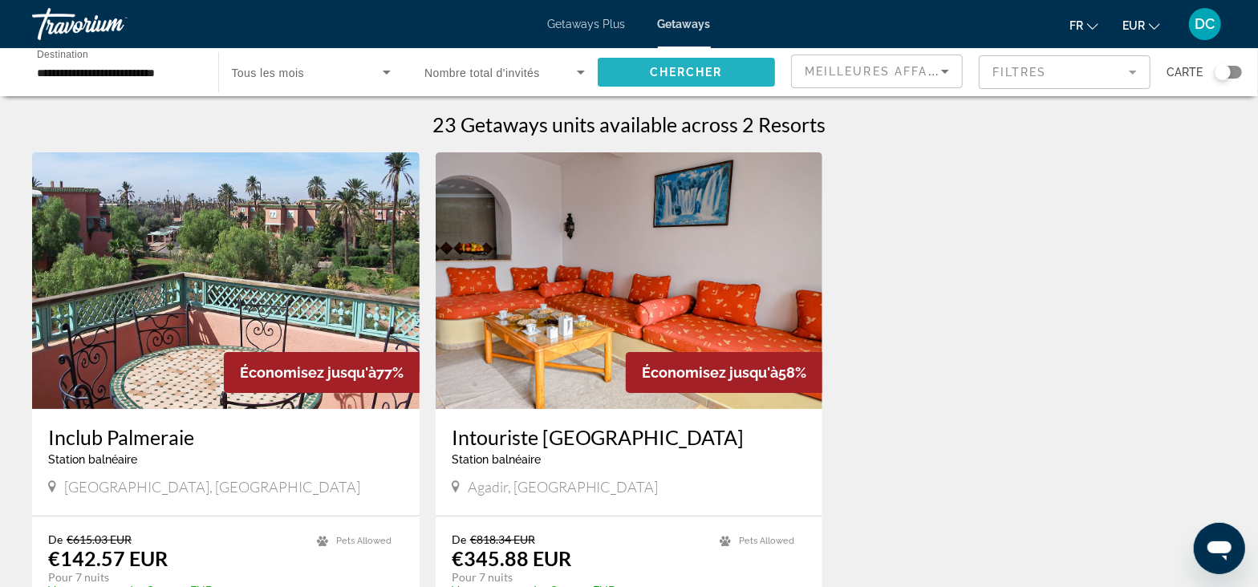
click at [623, 71] on span "Search widget" at bounding box center [687, 72] width 178 height 39
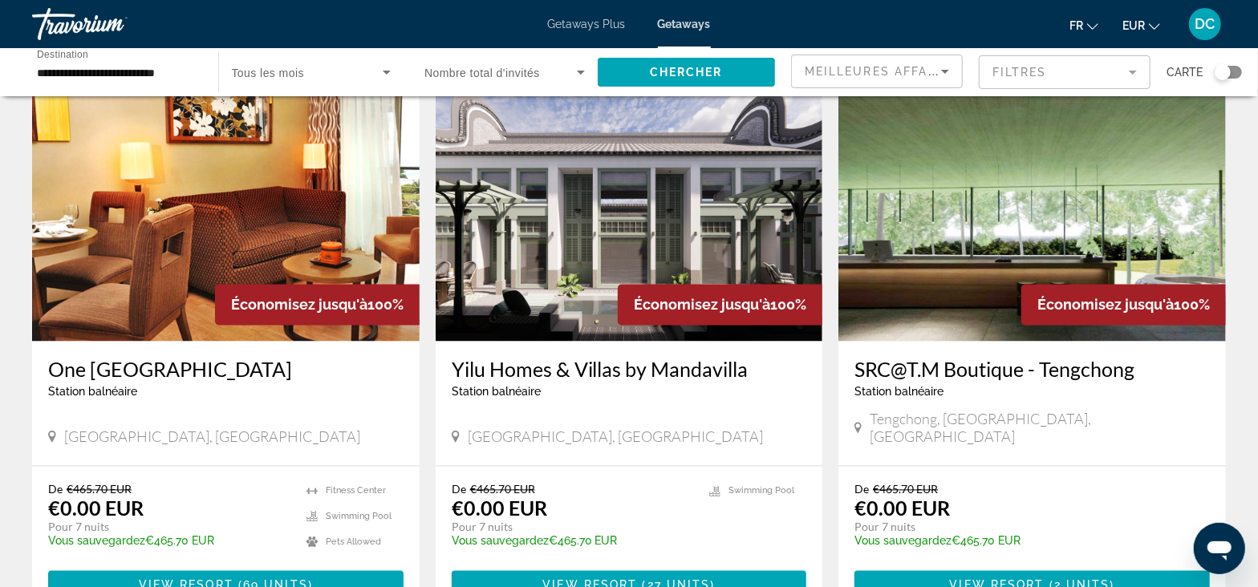
scroll to position [1805, 0]
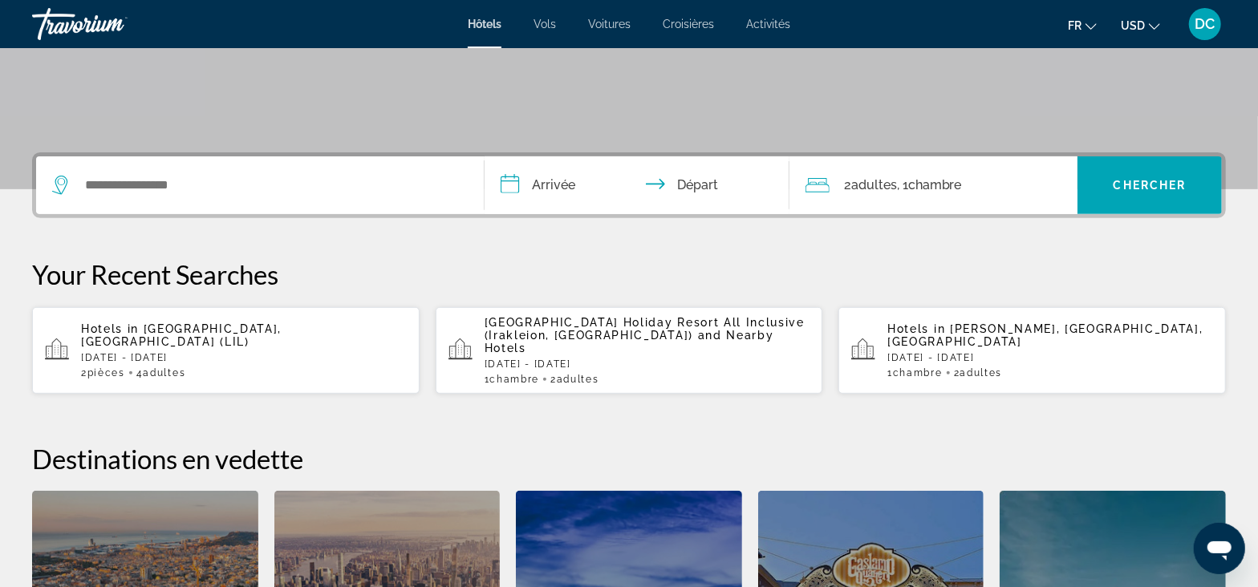
scroll to position [301, 0]
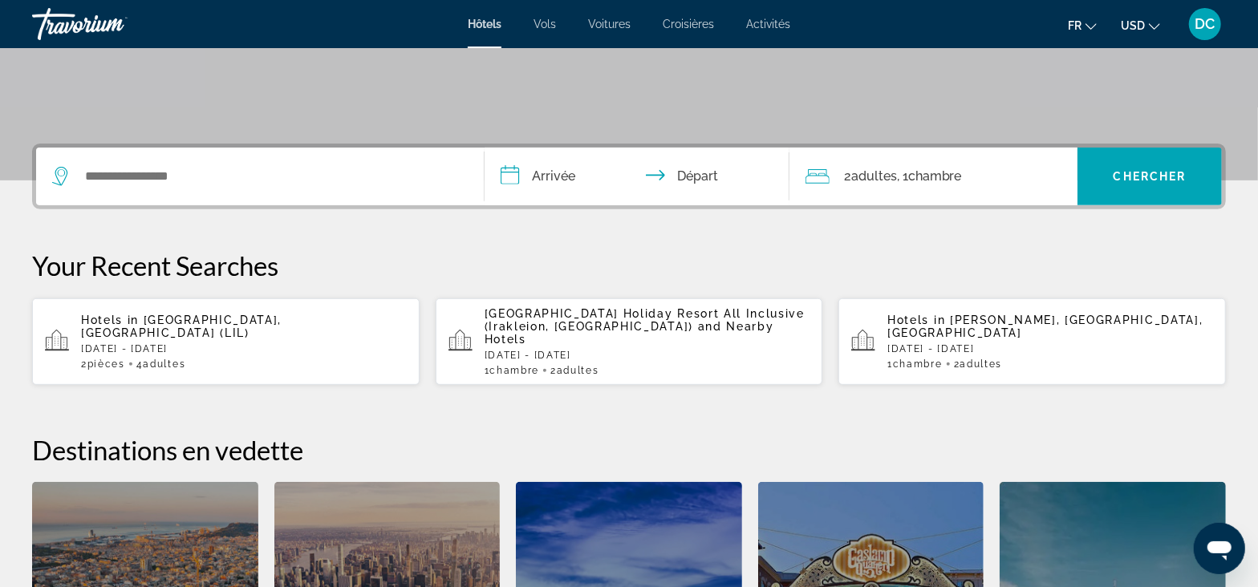
click at [245, 315] on span "Lille, France (LIL)" at bounding box center [181, 327] width 201 height 26
